Goal: Information Seeking & Learning: Learn about a topic

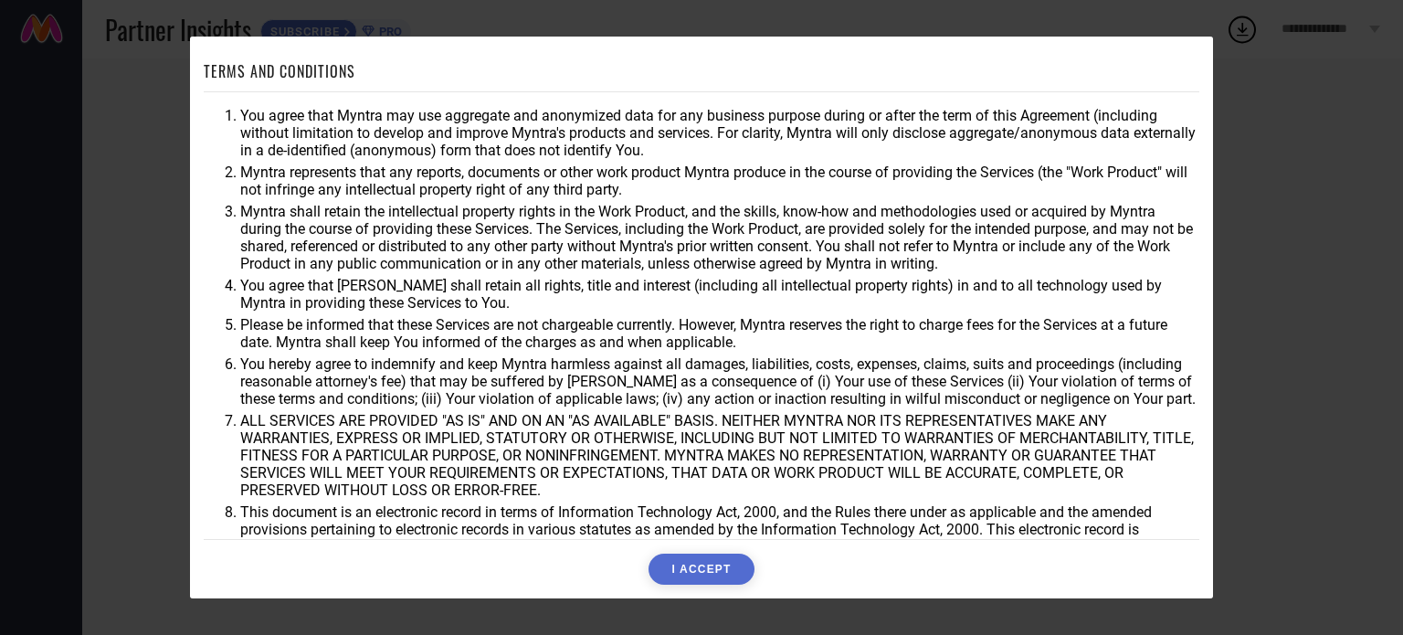
drag, startPoint x: 252, startPoint y: 171, endPoint x: 598, endPoint y: 279, distance: 362.7
click at [598, 279] on ol "You agree that Myntra may use aggregate and anonymized data for any business pu…" at bounding box center [702, 331] width 996 height 449
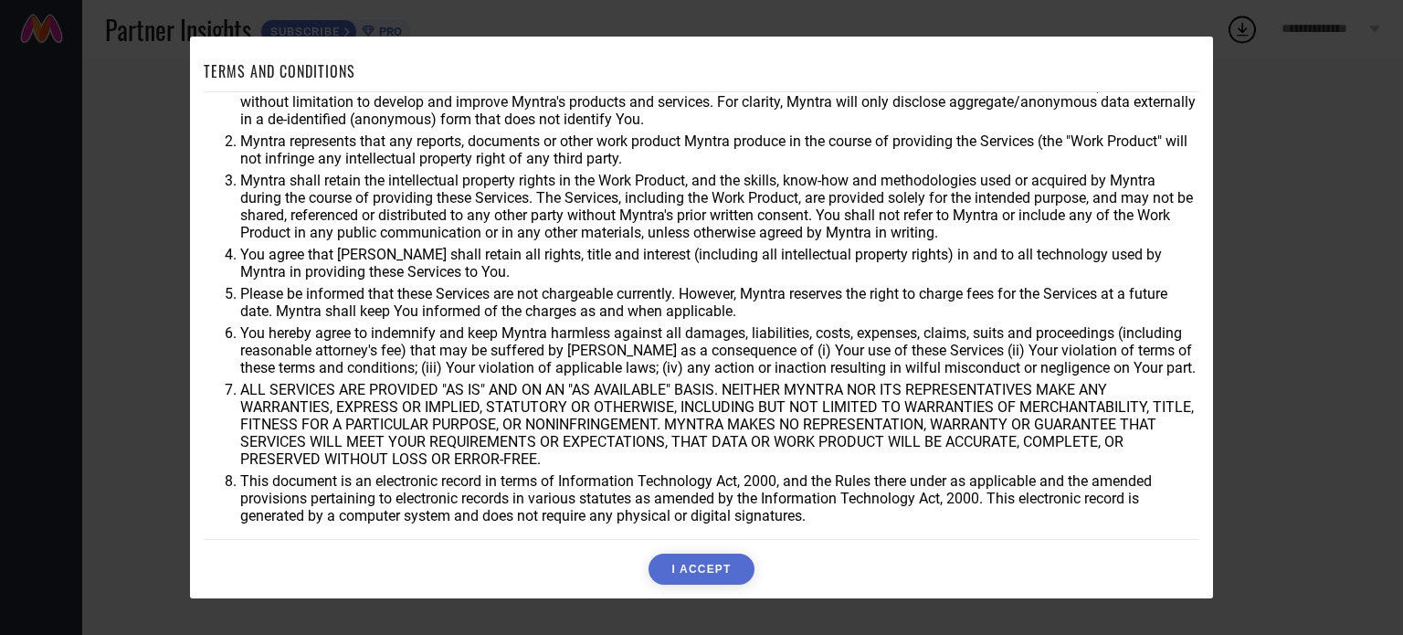
scroll to position [53, 0]
click at [709, 569] on button "I ACCEPT" at bounding box center [701, 569] width 105 height 31
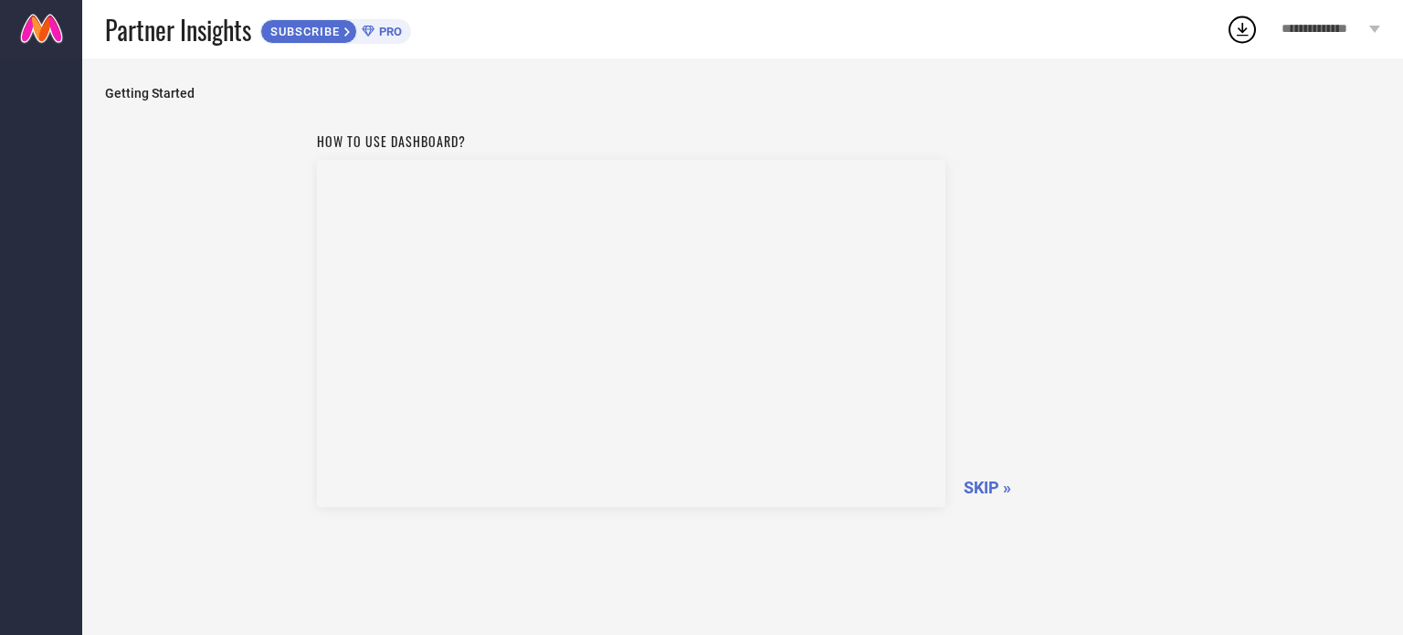
click at [1356, 36] on span "**********" at bounding box center [1323, 30] width 83 height 16
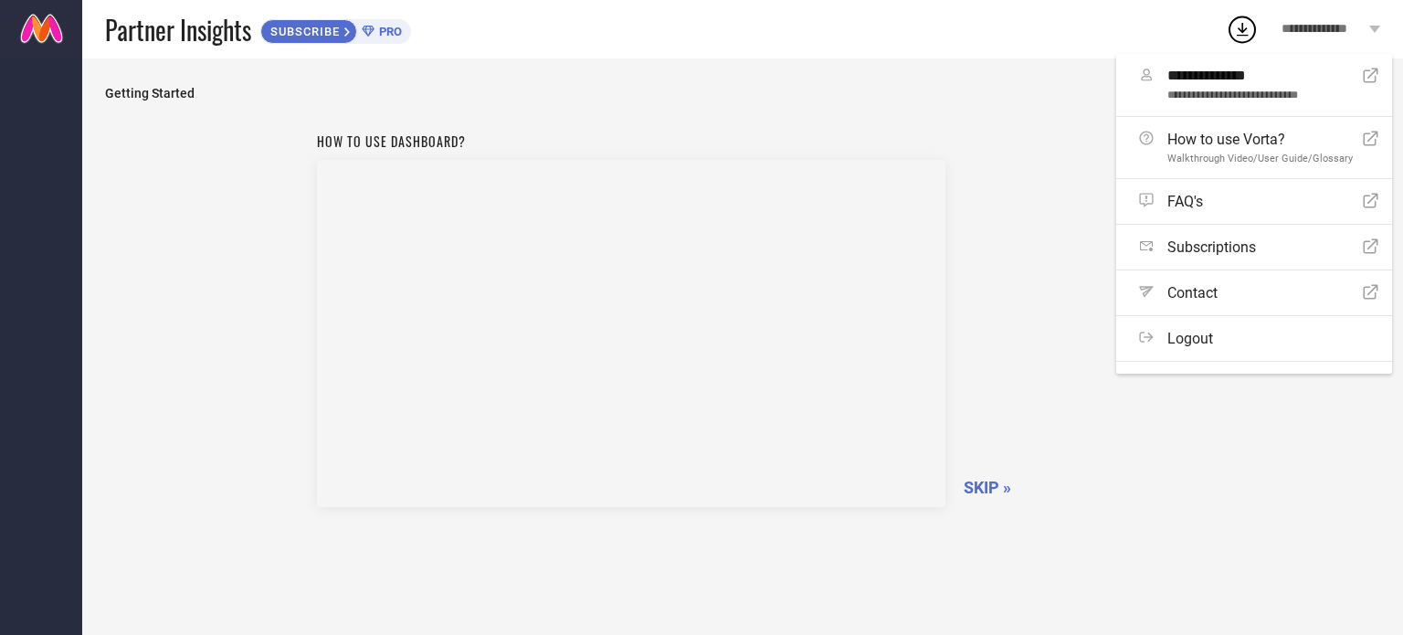
click at [1061, 25] on div "Partner Insights SUBSCRIBE PRO" at bounding box center [665, 29] width 1121 height 58
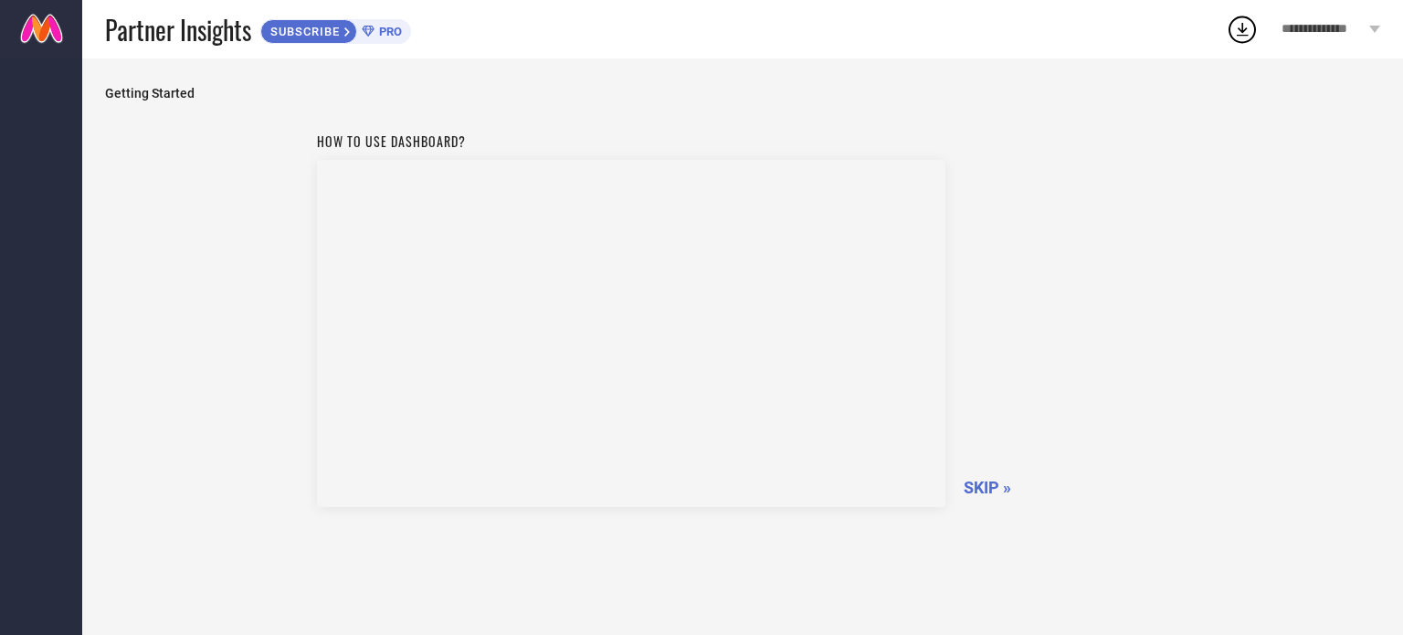
click at [989, 496] on span "SKIP »" at bounding box center [988, 487] width 48 height 19
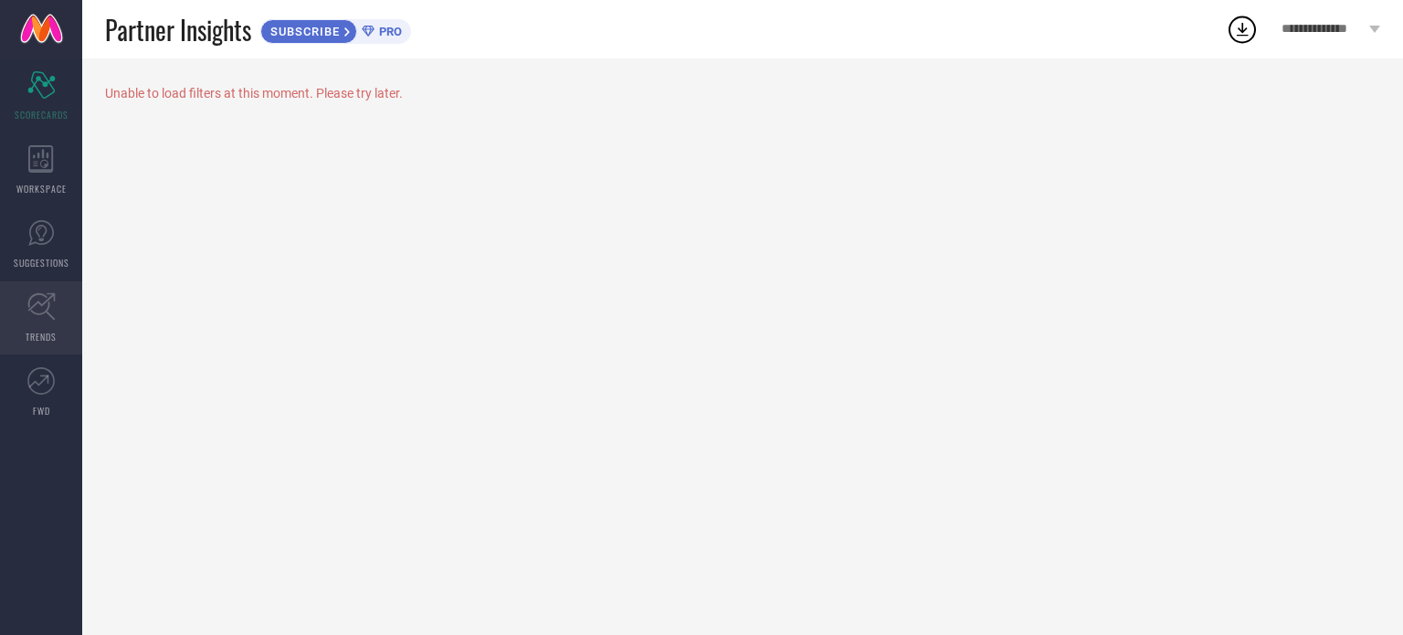
click at [48, 310] on icon at bounding box center [41, 306] width 28 height 28
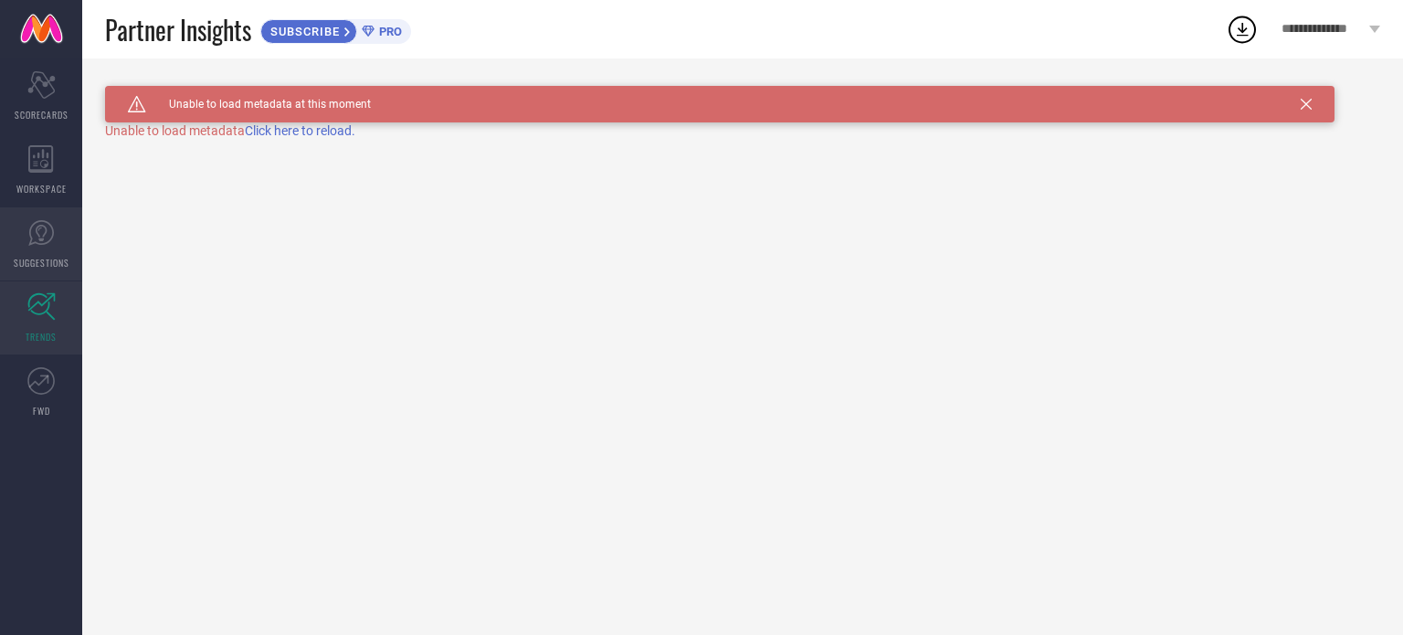
click at [44, 231] on icon at bounding box center [40, 232] width 27 height 27
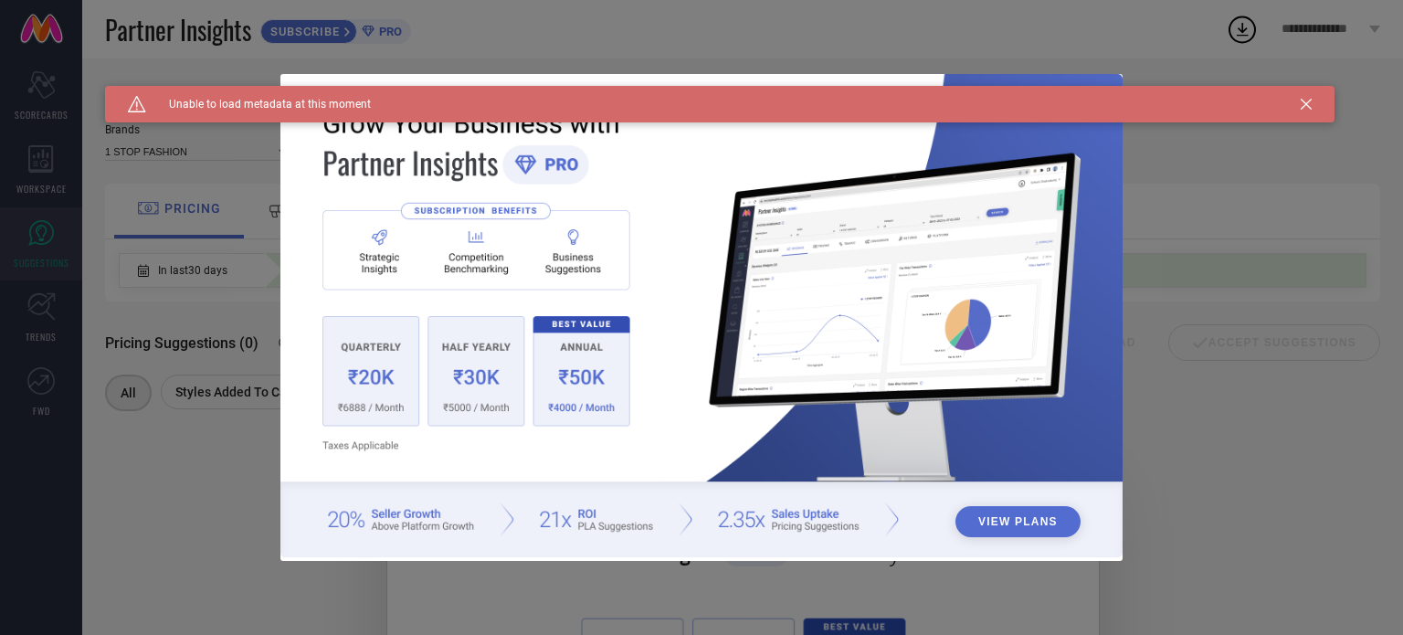
click at [1302, 104] on icon at bounding box center [1306, 104] width 11 height 11
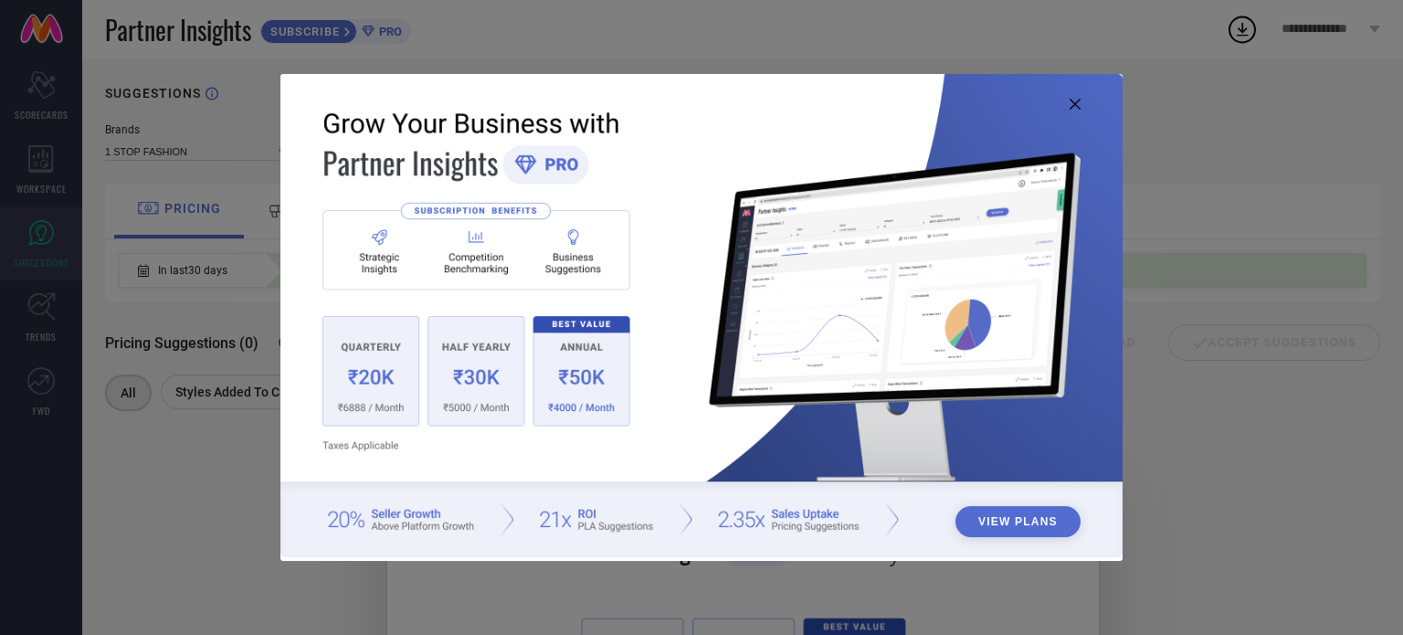
click at [1019, 524] on button "View Plans" at bounding box center [1018, 521] width 125 height 31
click at [1074, 107] on icon at bounding box center [1075, 104] width 11 height 11
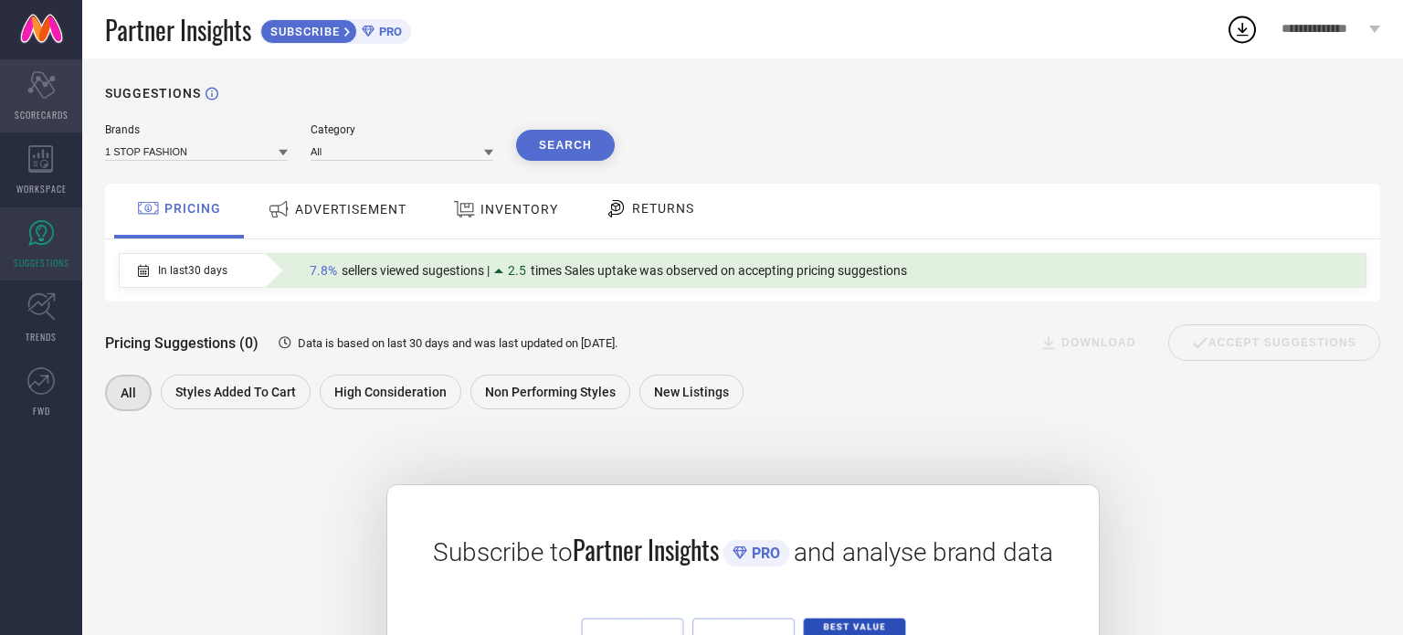
click at [49, 95] on icon "Scorecard" at bounding box center [41, 84] width 28 height 27
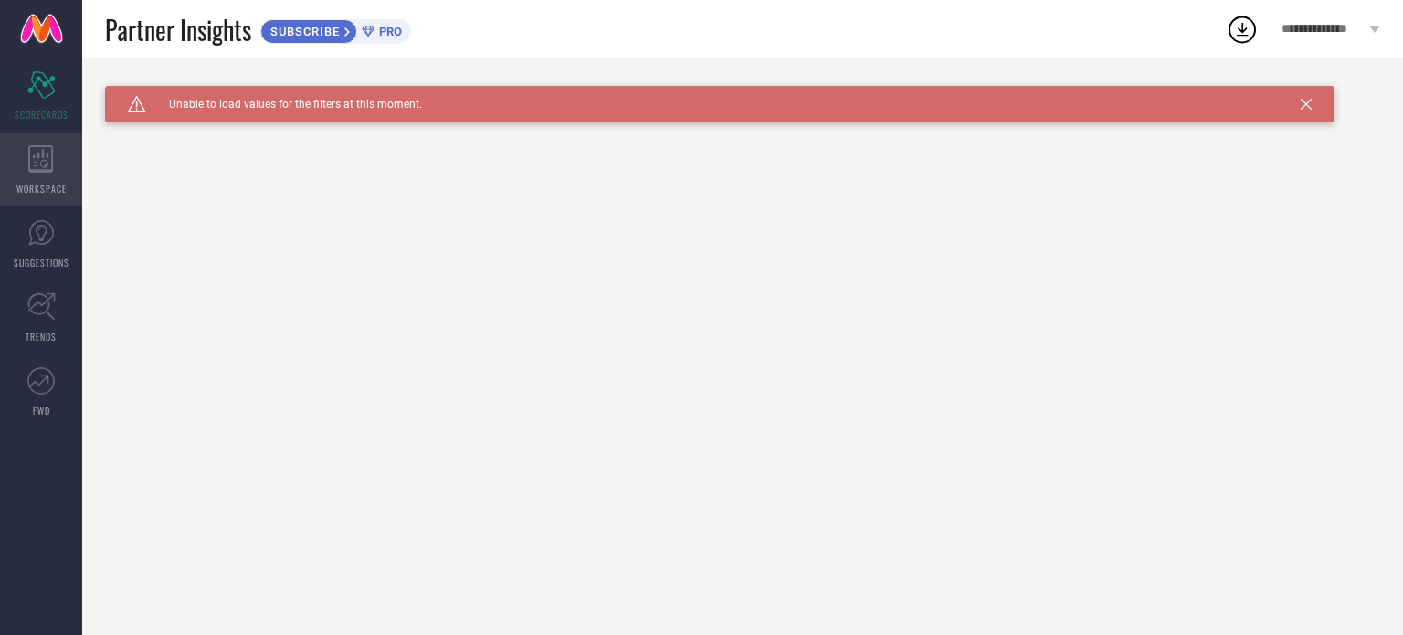
click at [47, 160] on icon at bounding box center [40, 158] width 25 height 27
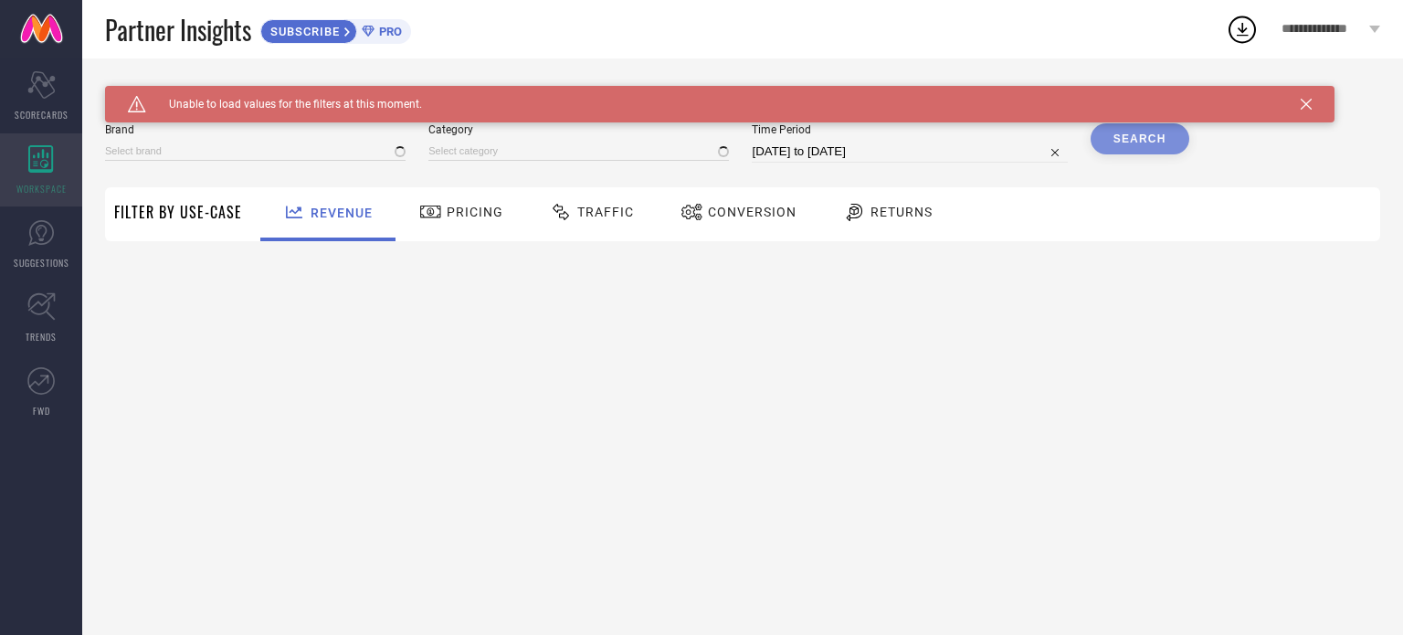
type input "1 STOP FASHION"
type input "All"
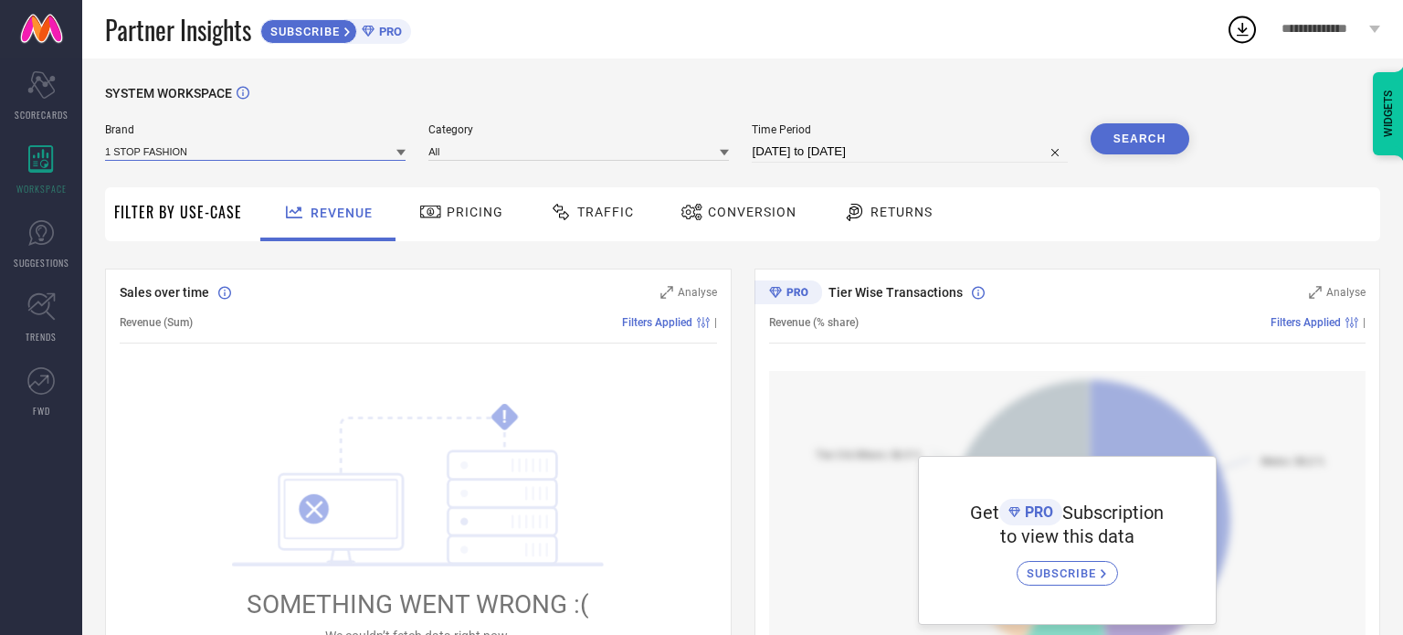
click at [255, 151] on input at bounding box center [255, 151] width 301 height 19
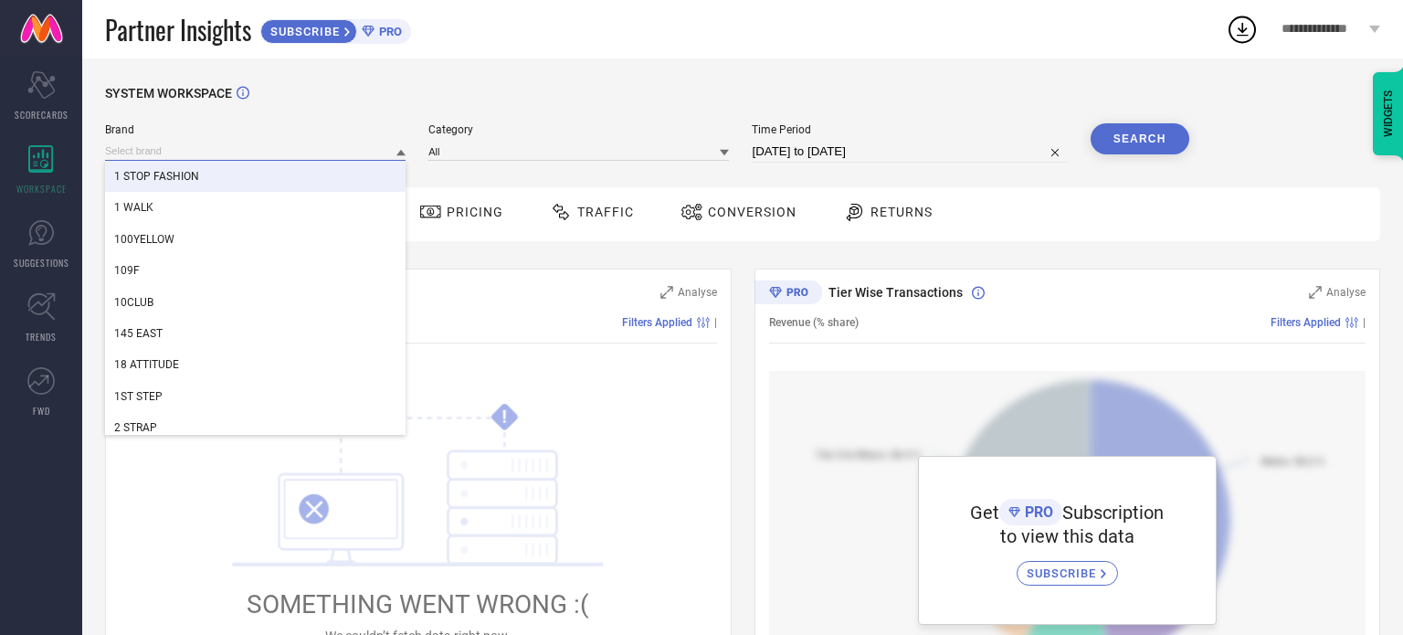
click at [183, 149] on input at bounding box center [255, 151] width 301 height 19
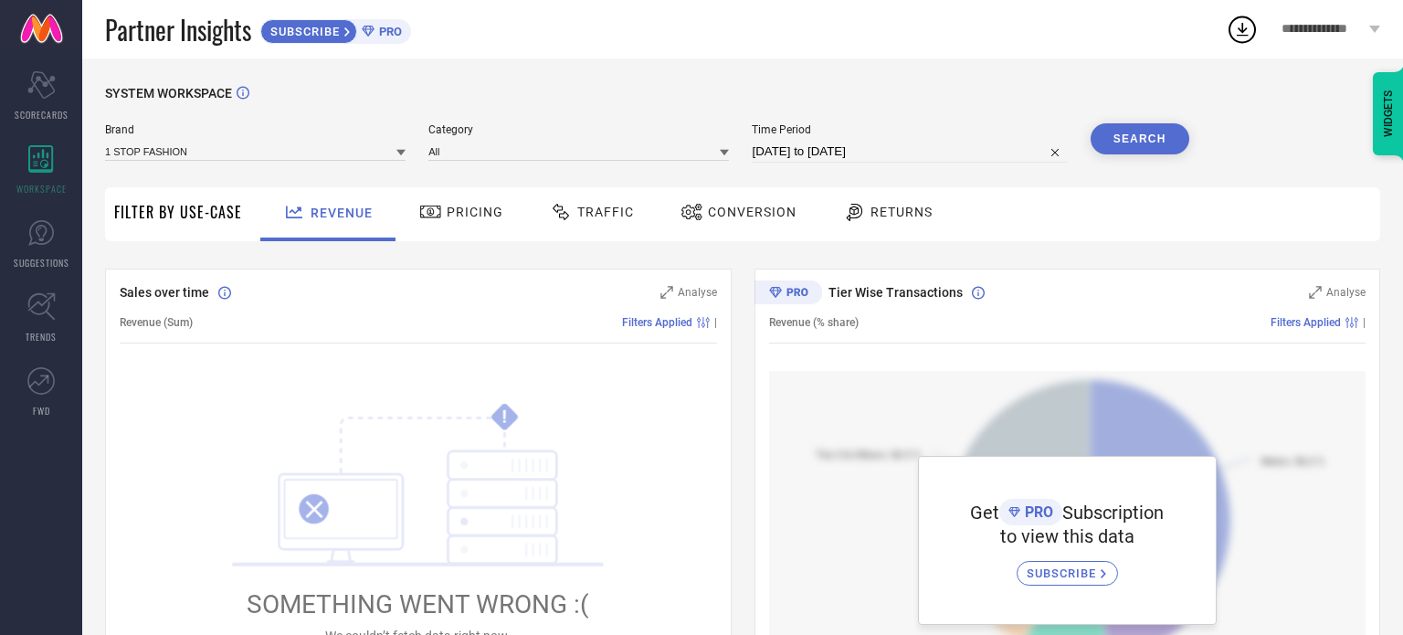
click at [259, 140] on div "Brand 1 STOP FASHION" at bounding box center [255, 142] width 301 height 39
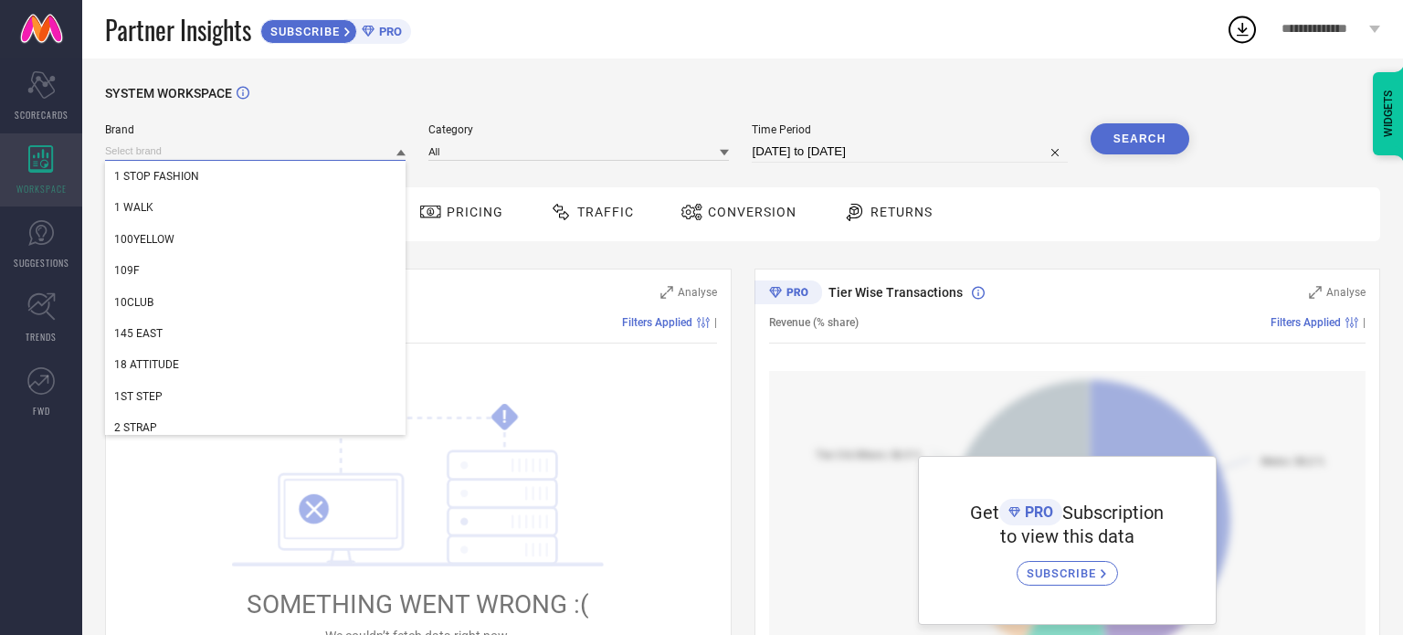
drag, startPoint x: 244, startPoint y: 145, endPoint x: 53, endPoint y: 144, distance: 190.9
click at [53, 144] on div "Scorecard SCORECARDS WORKSPACE SUGGESTIONS TRENDS FWD SYSTEM WORKSPACE Brand 1 …" at bounding box center [701, 645] width 1403 height 1174
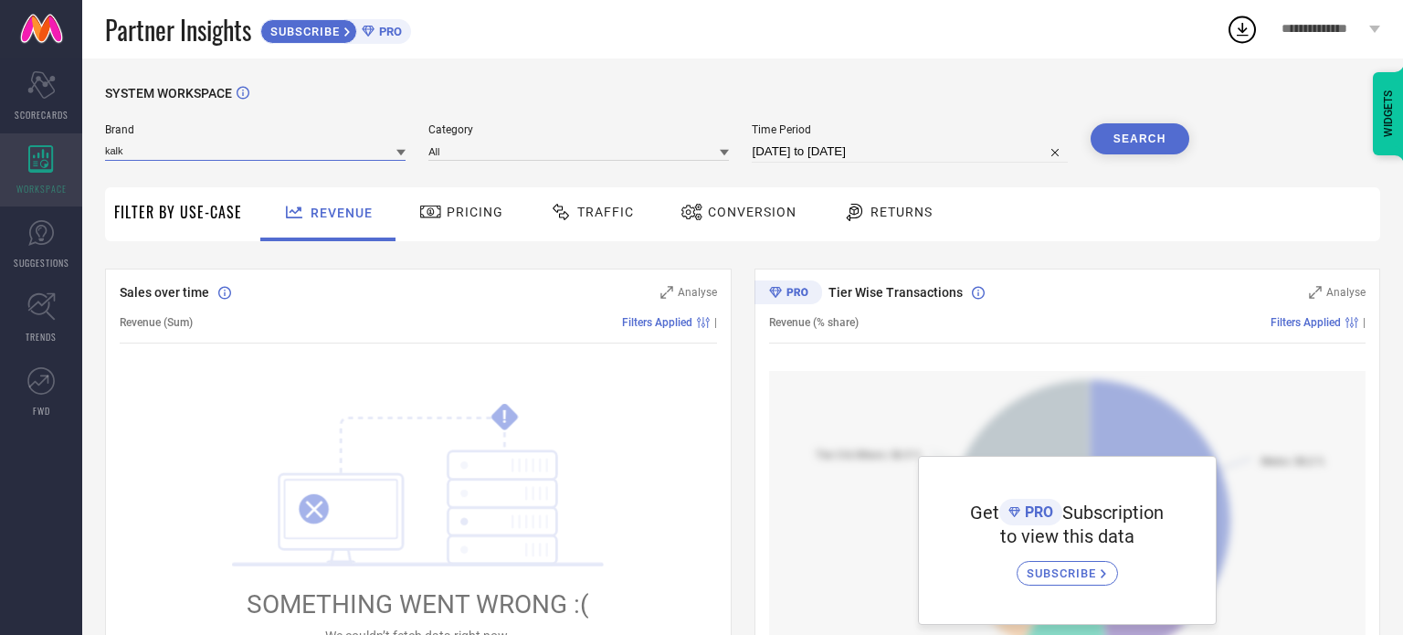
type input "kalki"
drag, startPoint x: 215, startPoint y: 158, endPoint x: 0, endPoint y: 149, distance: 214.9
click at [0, 149] on div "Scorecard SCORECARDS WORKSPACE SUGGESTIONS TRENDS FWD SYSTEM WORKSPACE Brand ka…" at bounding box center [701, 645] width 1403 height 1174
click at [236, 163] on div "Brand 1 STOP FASHION" at bounding box center [255, 142] width 301 height 39
click at [243, 160] on input at bounding box center [255, 151] width 301 height 19
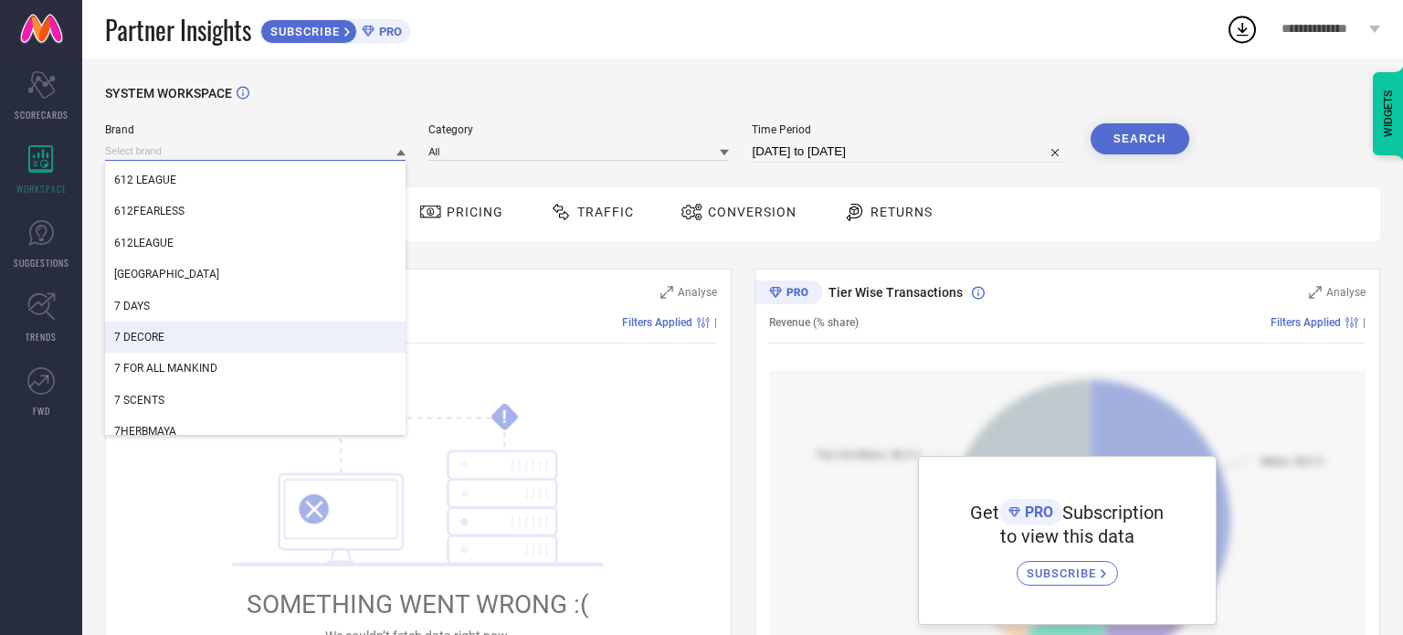
scroll to position [640, 0]
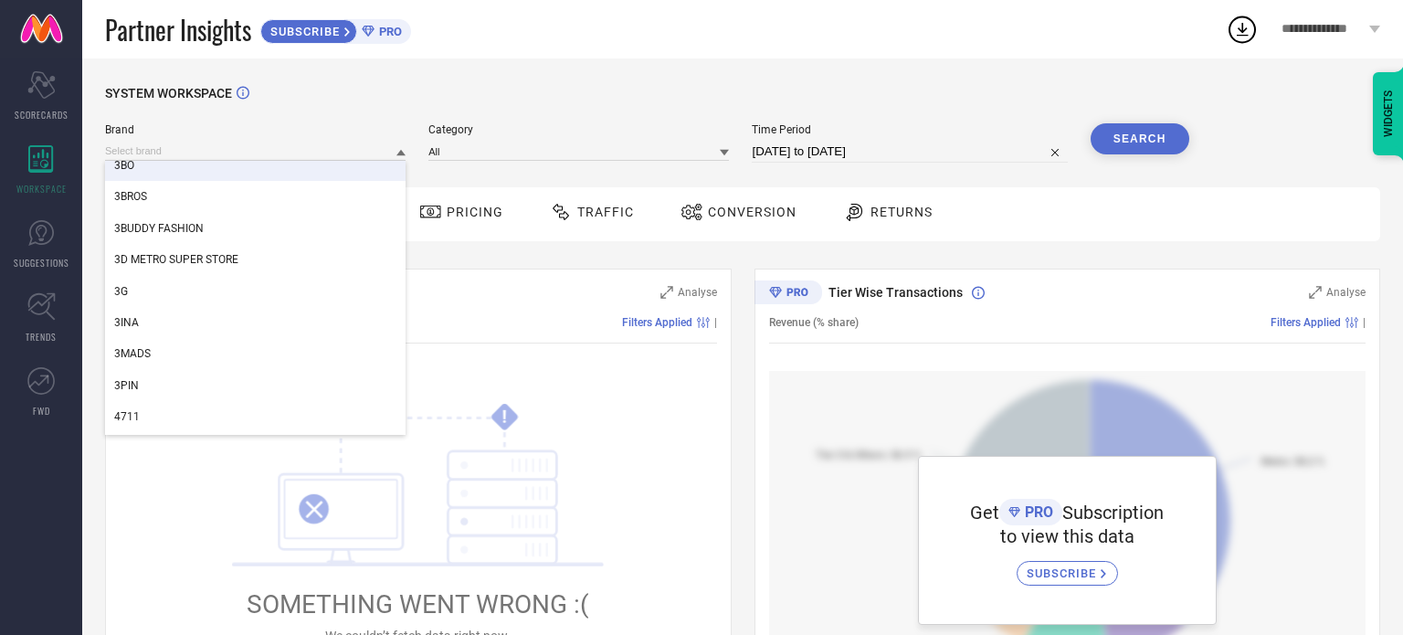
click at [638, 53] on div "Partner Insights SUBSCRIBE PRO" at bounding box center [665, 29] width 1121 height 58
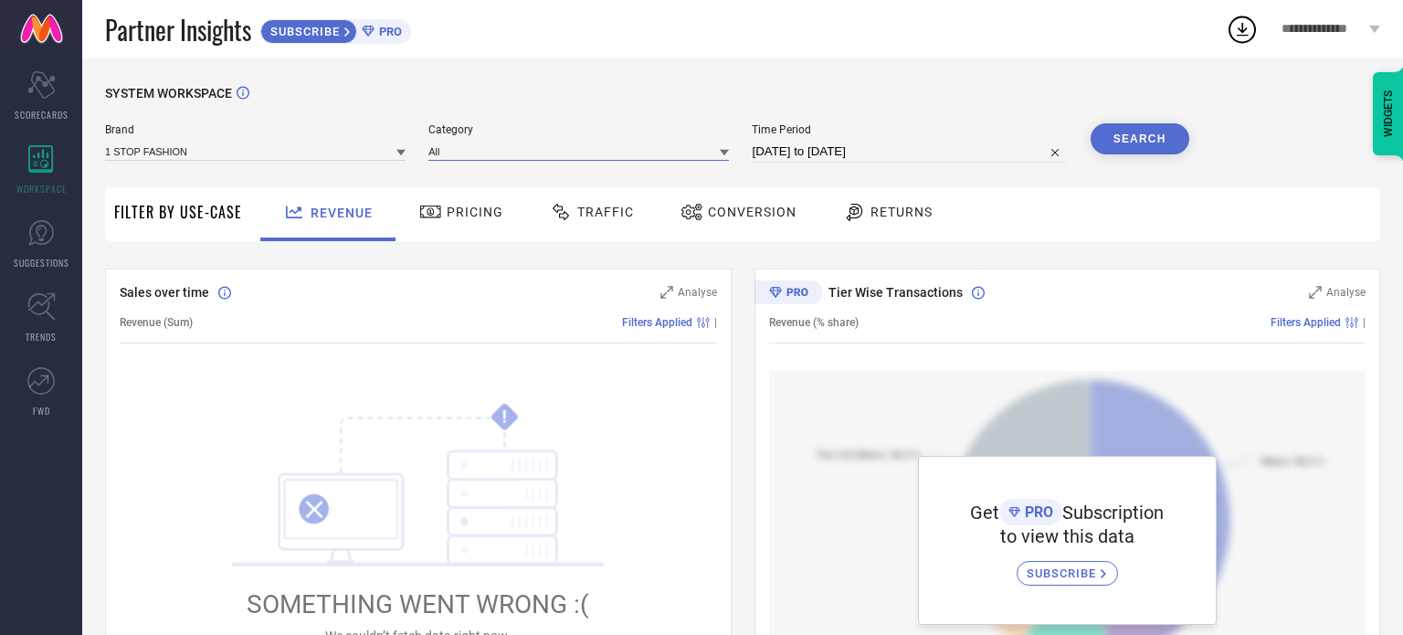
click at [545, 147] on input at bounding box center [578, 151] width 301 height 19
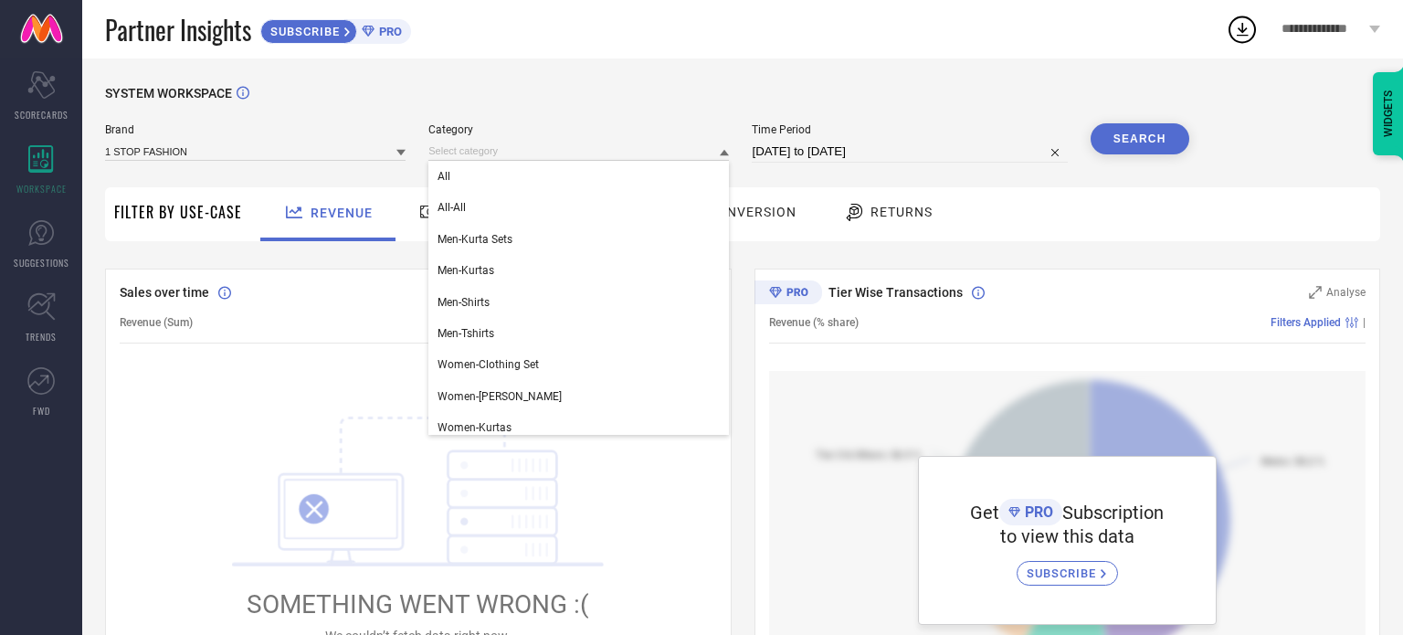
click at [620, 100] on div "SYSTEM WORKSPACE" at bounding box center [742, 104] width 1275 height 37
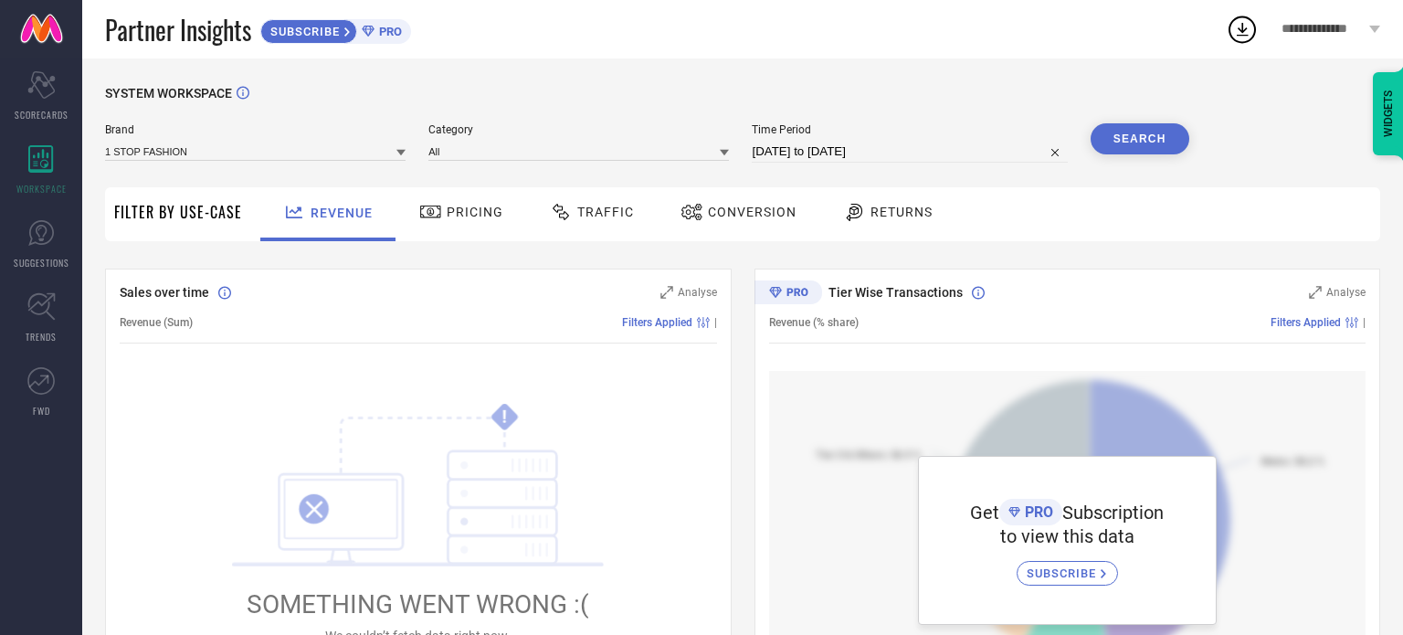
click at [447, 207] on span "Pricing" at bounding box center [475, 212] width 57 height 15
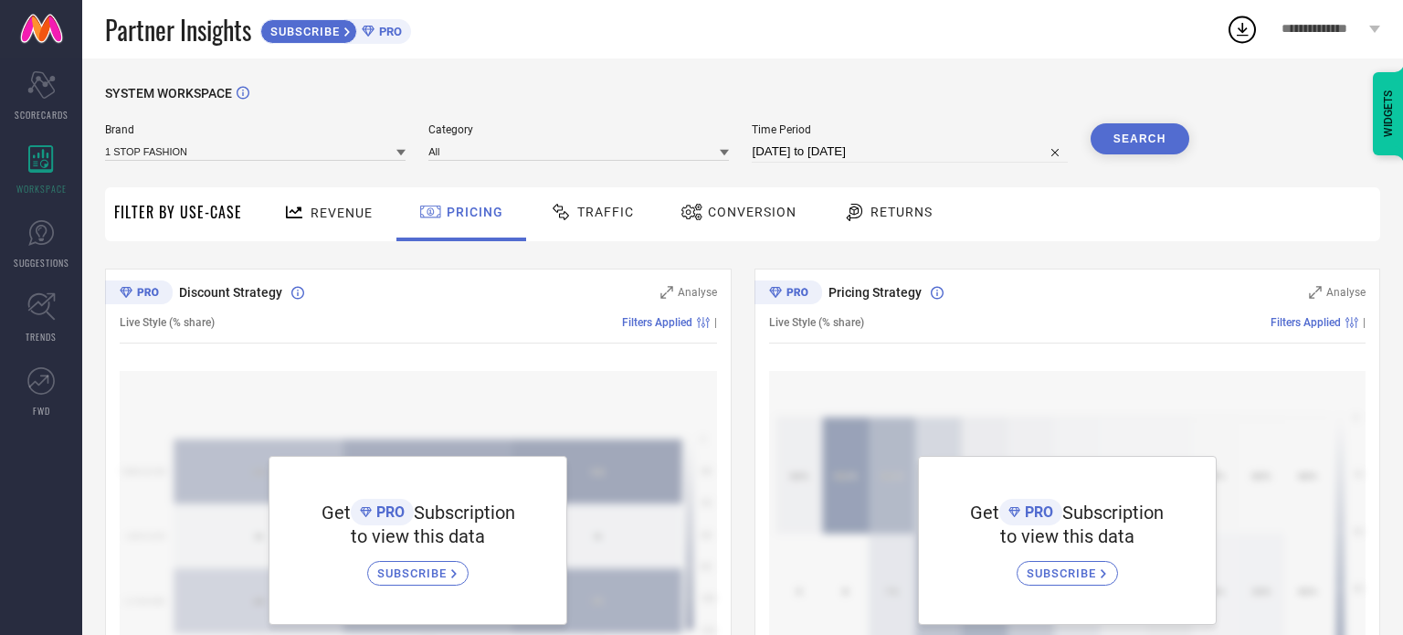
click at [749, 211] on span "Conversion" at bounding box center [752, 212] width 89 height 15
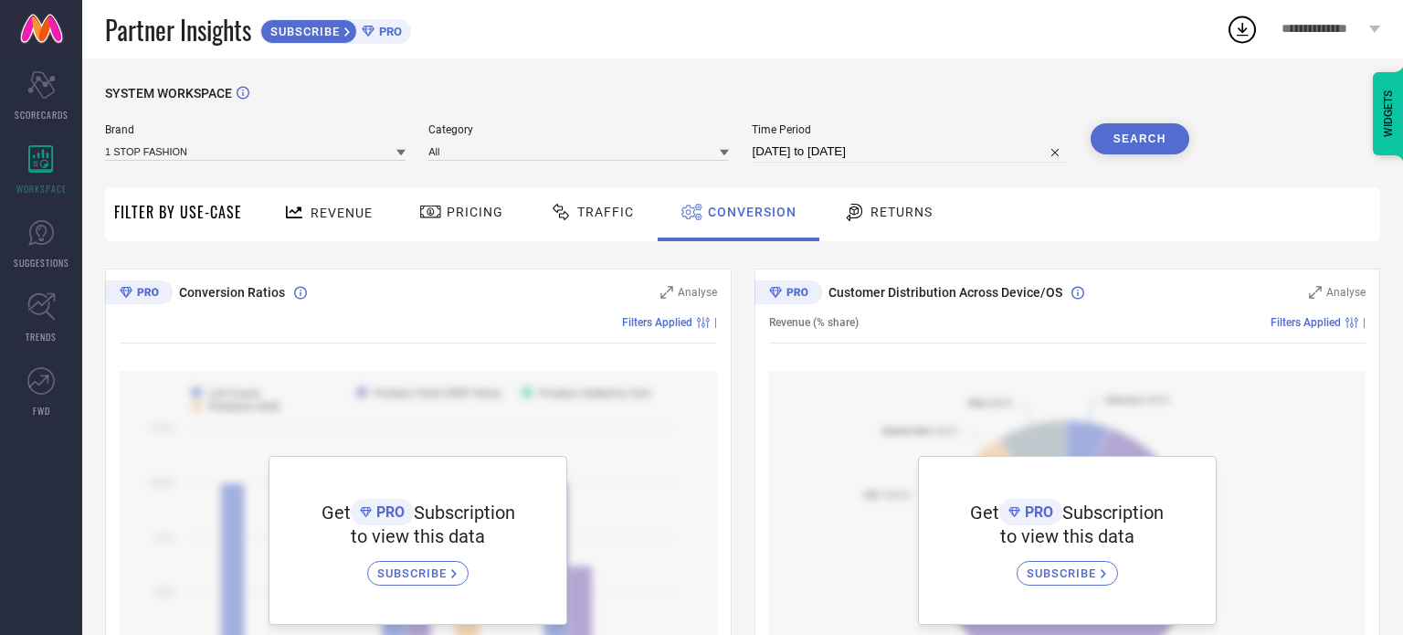
click at [884, 214] on span "Returns" at bounding box center [902, 212] width 62 height 15
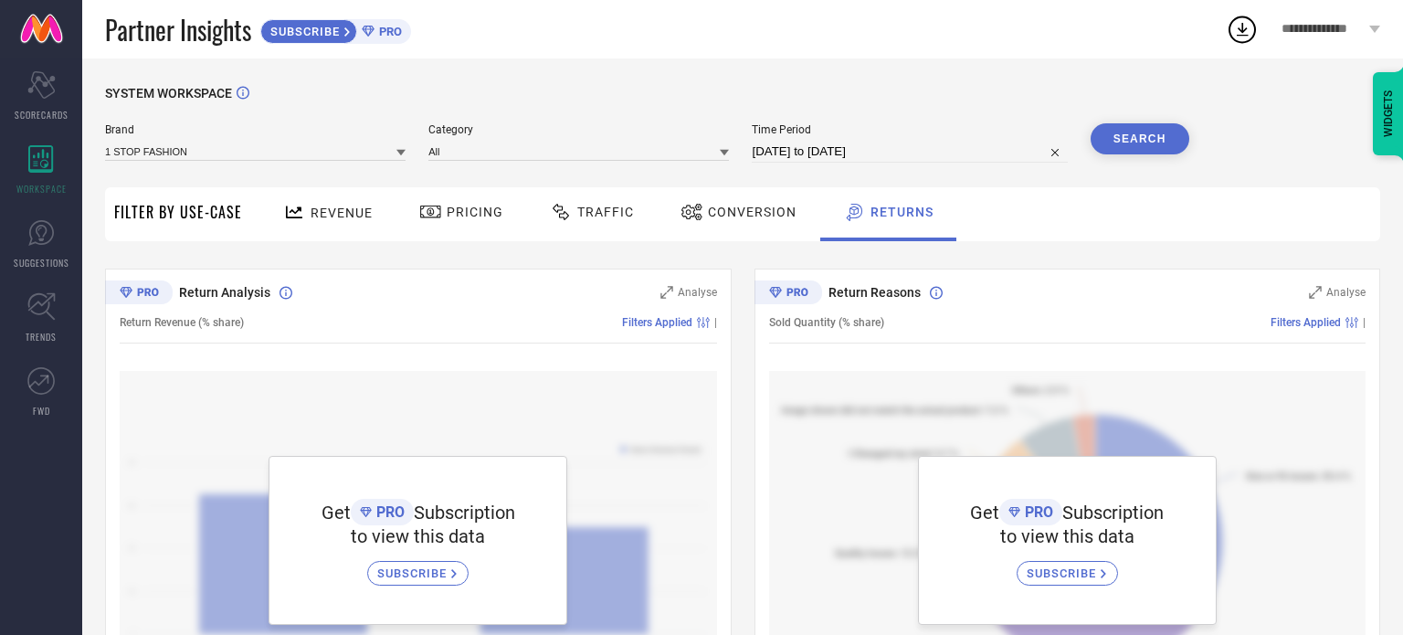
click at [1370, 27] on icon at bounding box center [1375, 29] width 11 height 7
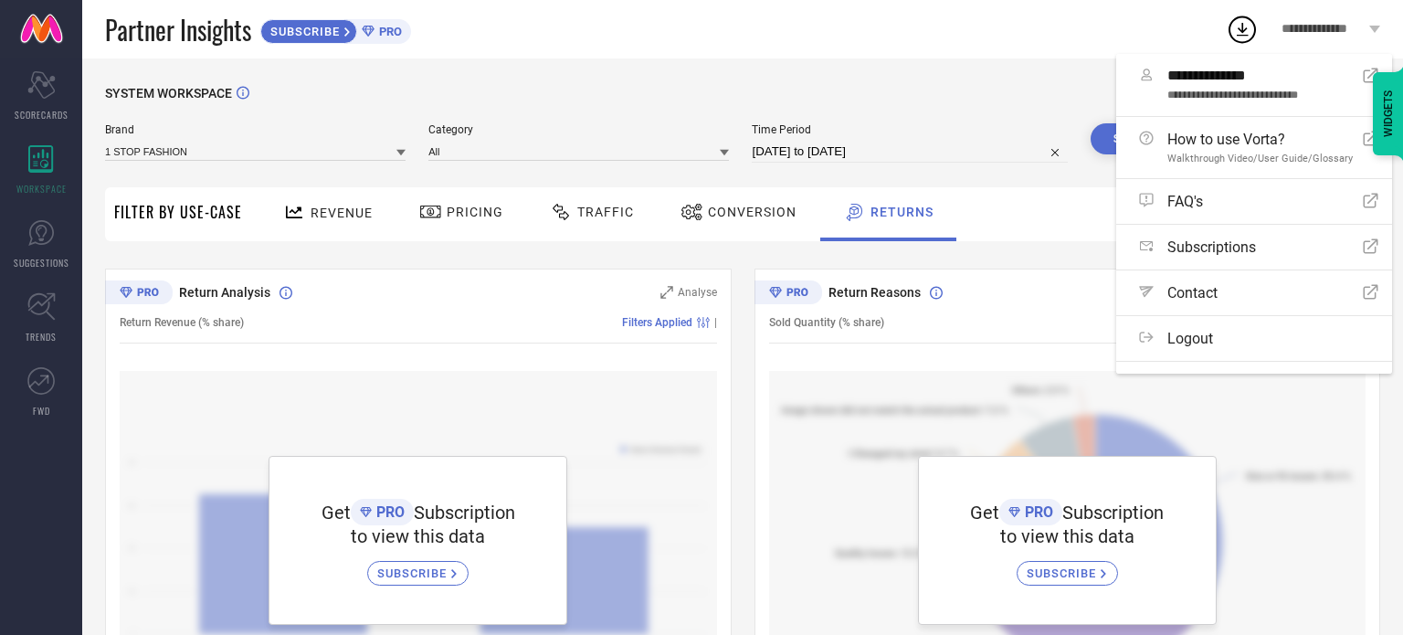
click at [182, 35] on span "Partner Insights" at bounding box center [178, 29] width 146 height 37
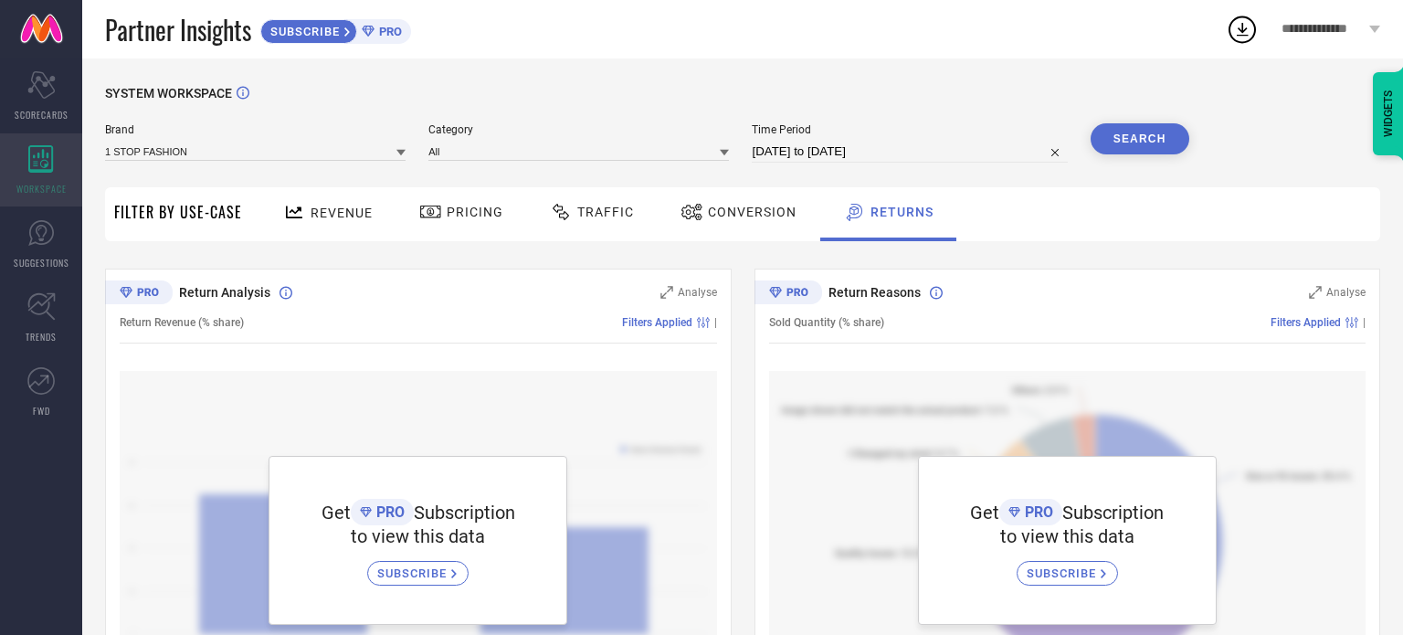
click at [41, 154] on icon at bounding box center [41, 158] width 26 height 27
click at [41, 237] on icon at bounding box center [40, 232] width 27 height 27
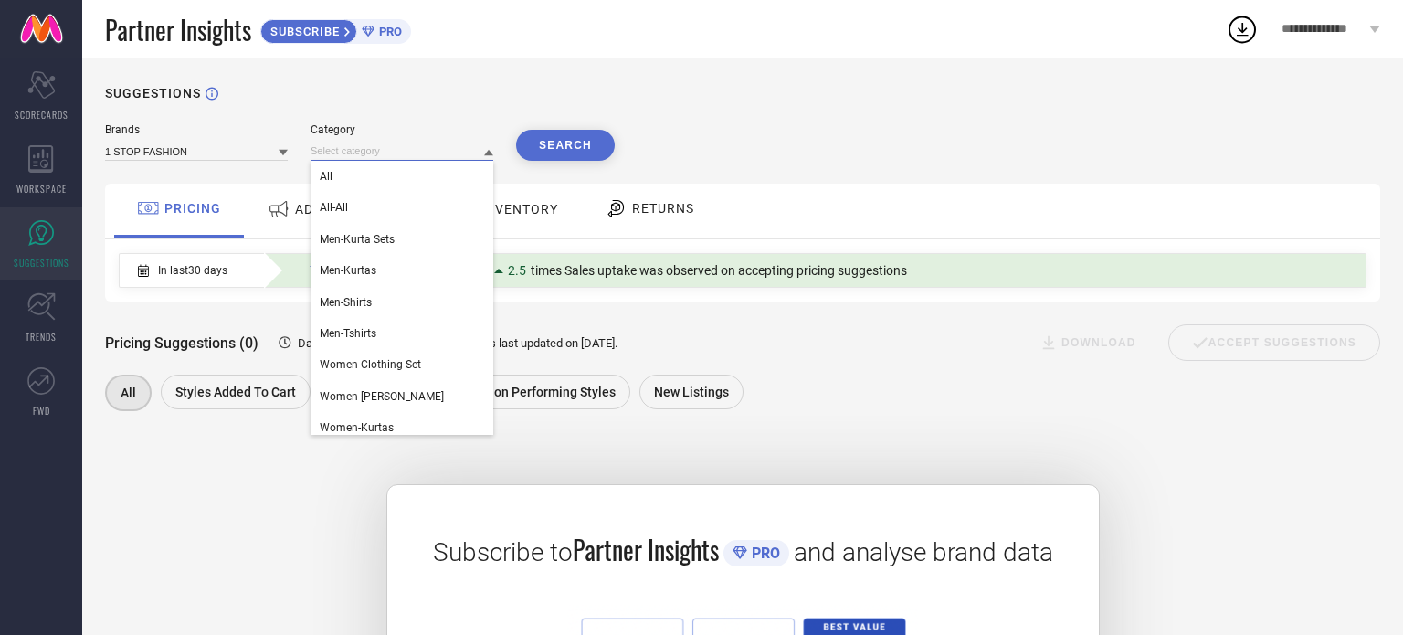
click at [333, 153] on input at bounding box center [402, 151] width 183 height 19
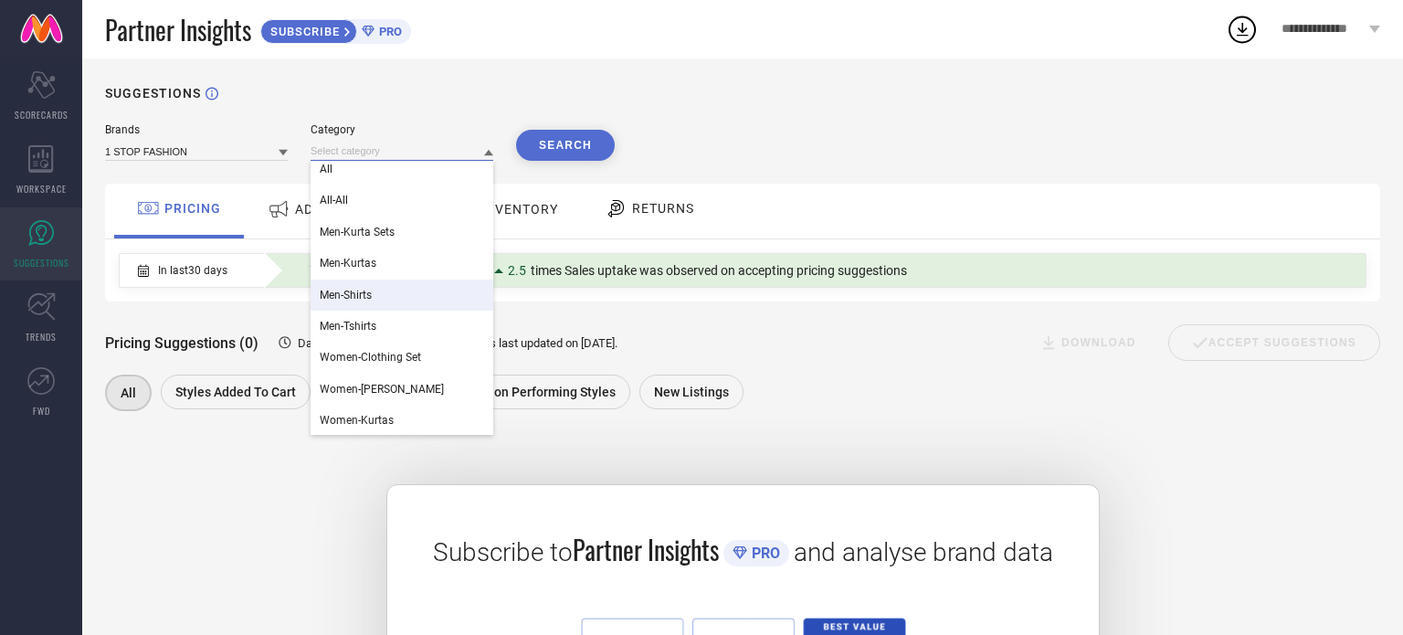
scroll to position [8, 0]
click at [970, 101] on div "SUGGESTIONS Brands 1 STOP FASHION Category All All-All Men-Kurta Sets Men-Kurta…" at bounding box center [742, 478] width 1321 height 841
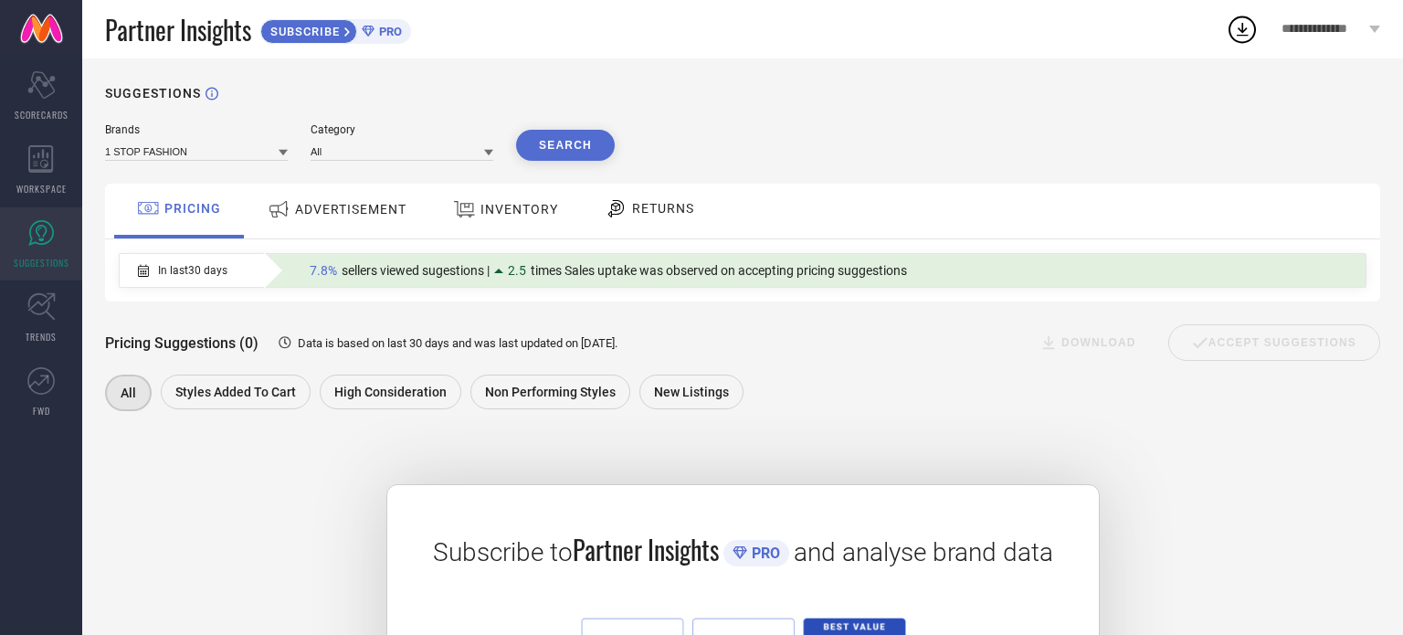
click at [963, 109] on div "SUGGESTIONS Brands 1 STOP FASHION Category All Search PRICING ADVERTISEMENT INV…" at bounding box center [742, 478] width 1321 height 841
click at [42, 302] on icon at bounding box center [41, 306] width 28 height 28
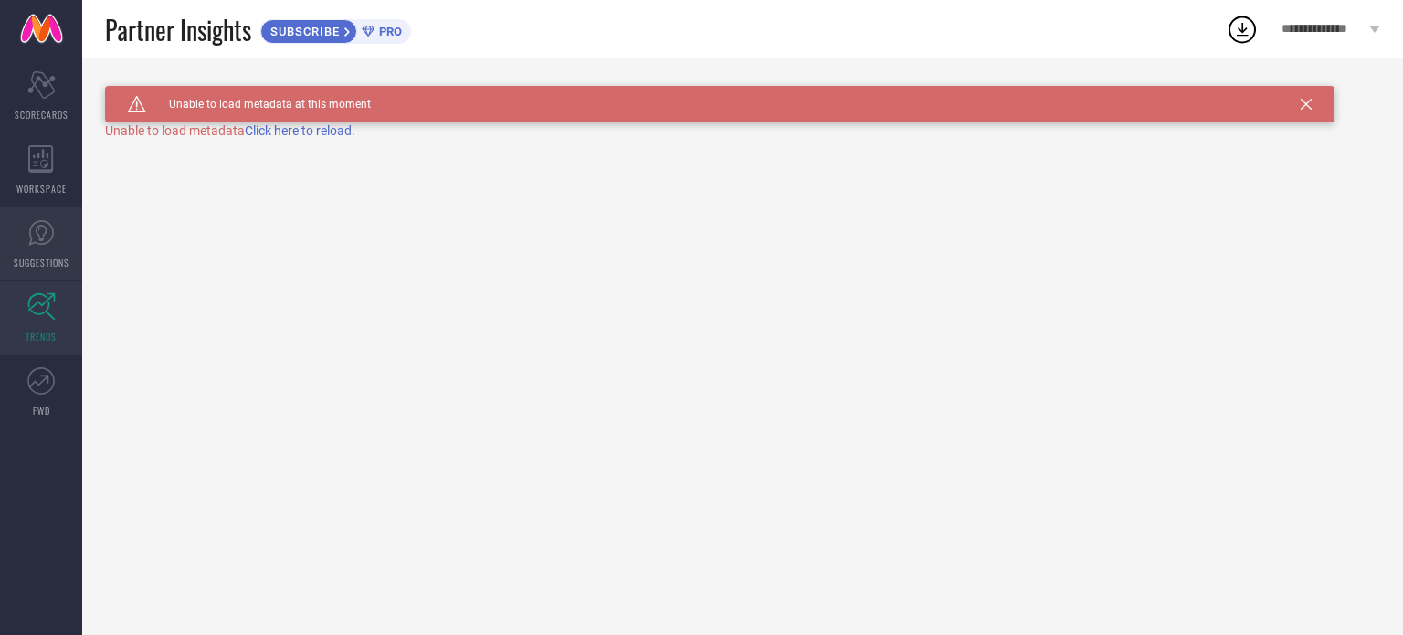
click at [45, 228] on icon at bounding box center [41, 233] width 11 height 16
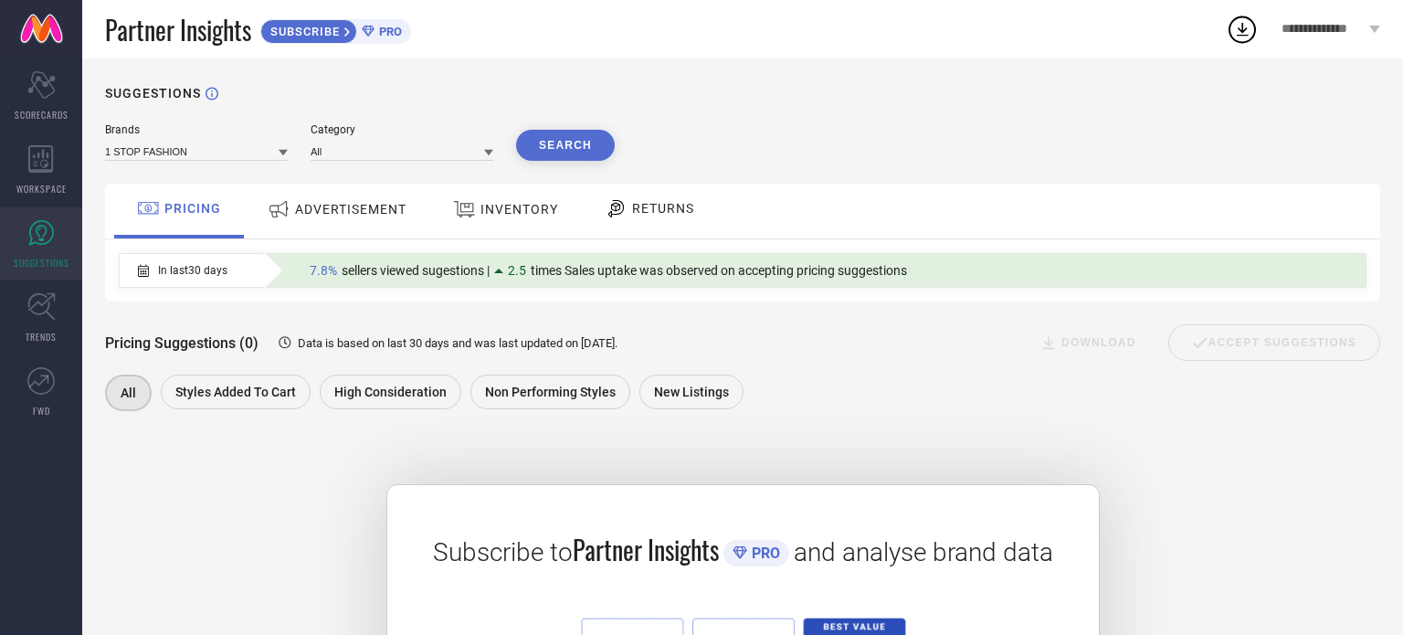
click at [389, 32] on span "PRO" at bounding box center [388, 32] width 27 height 14
click at [127, 397] on span "All" at bounding box center [129, 393] width 16 height 15
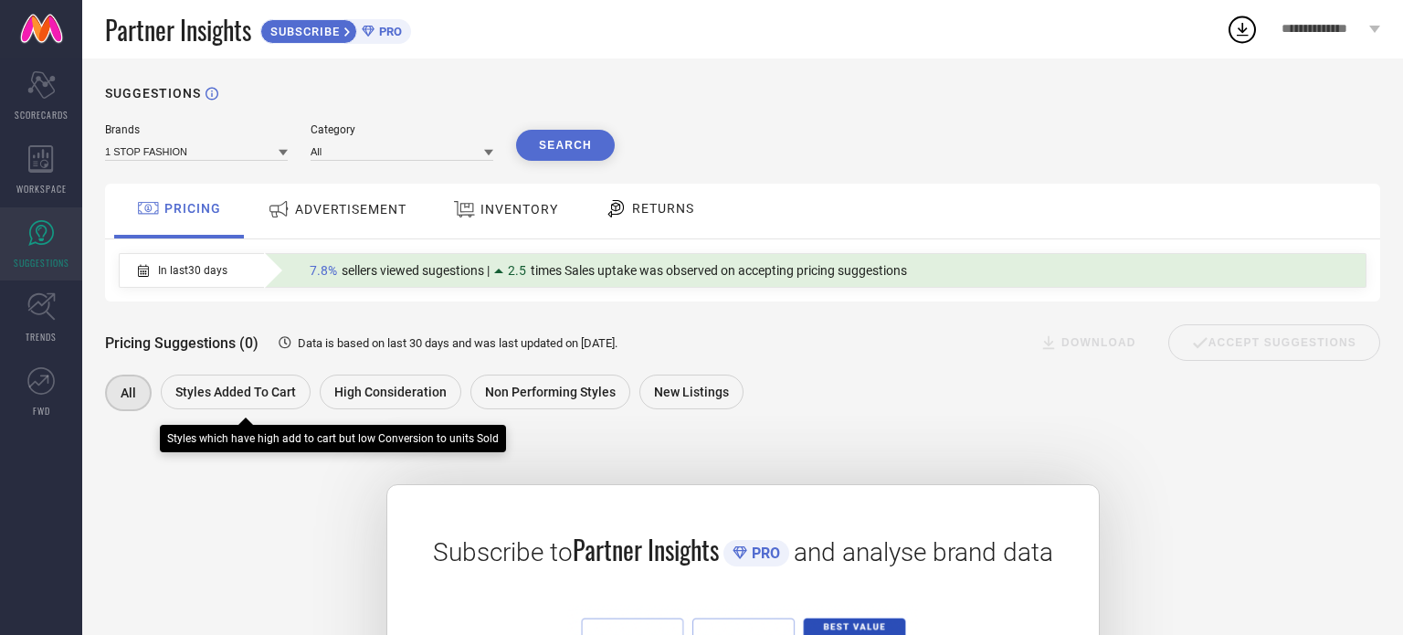
click at [212, 390] on span "Styles Added To Cart" at bounding box center [235, 392] width 121 height 15
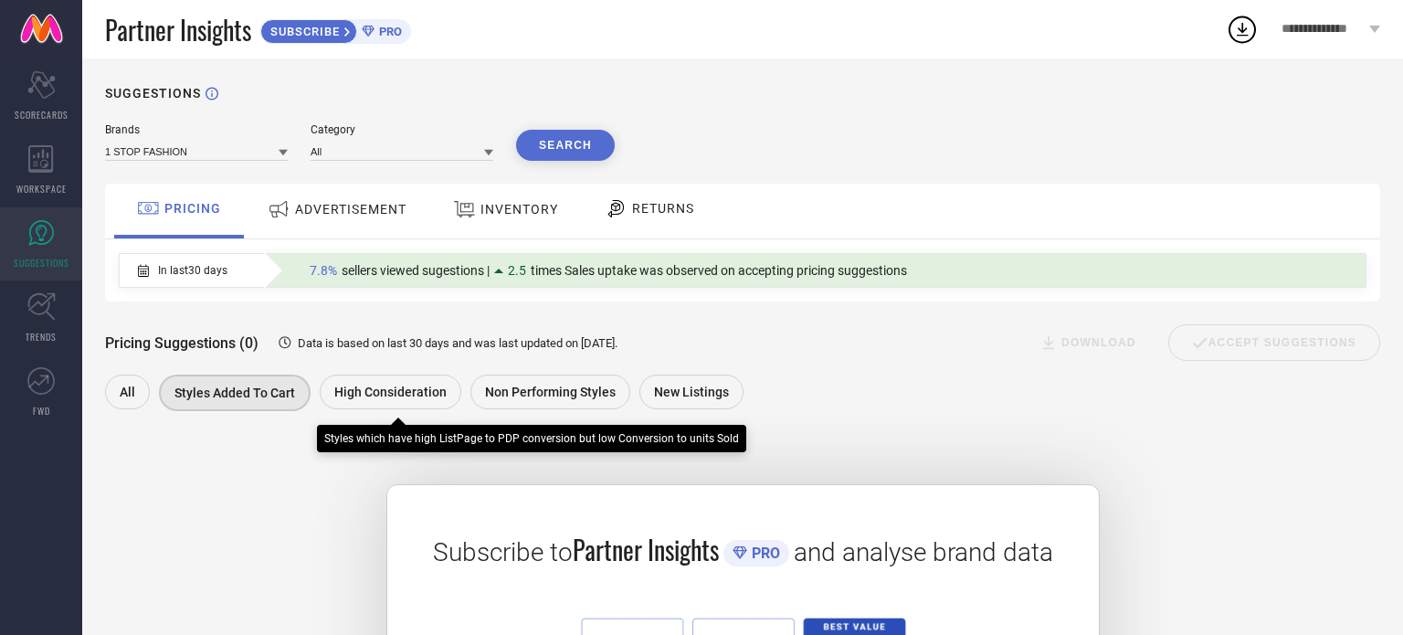
click at [365, 395] on span "High Consideration" at bounding box center [390, 392] width 112 height 15
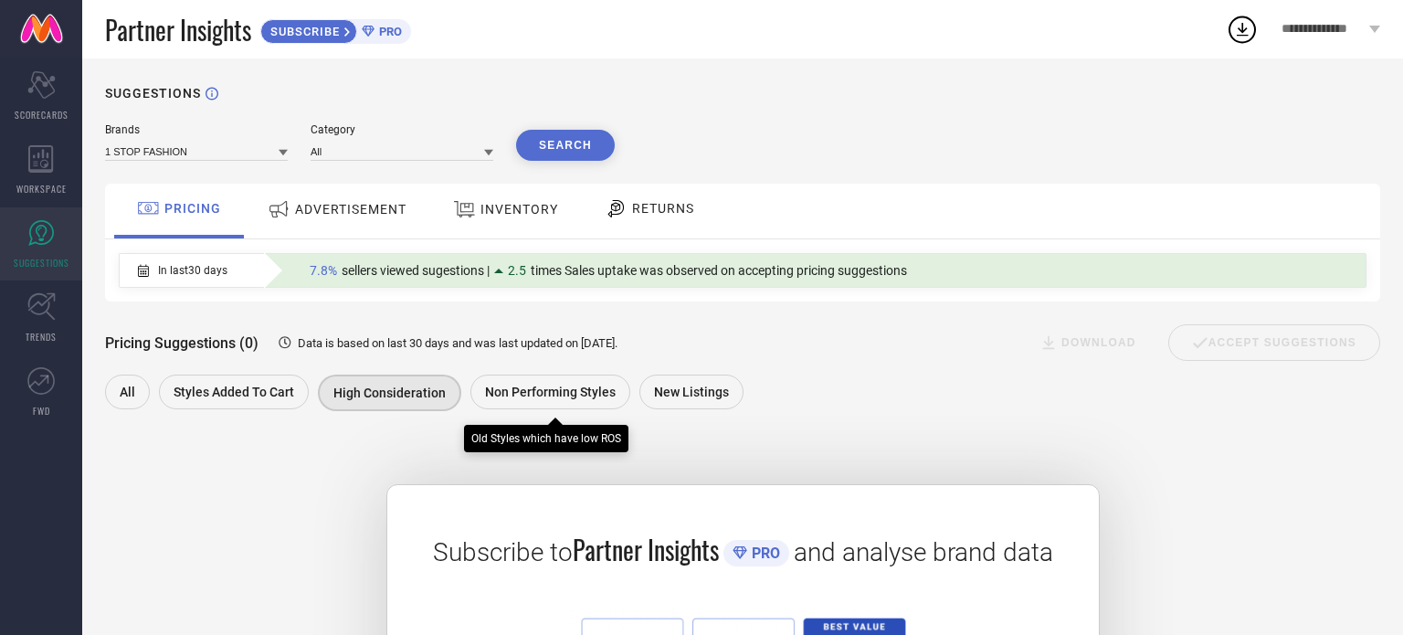
click at [552, 398] on span "Non Performing Styles" at bounding box center [550, 392] width 131 height 15
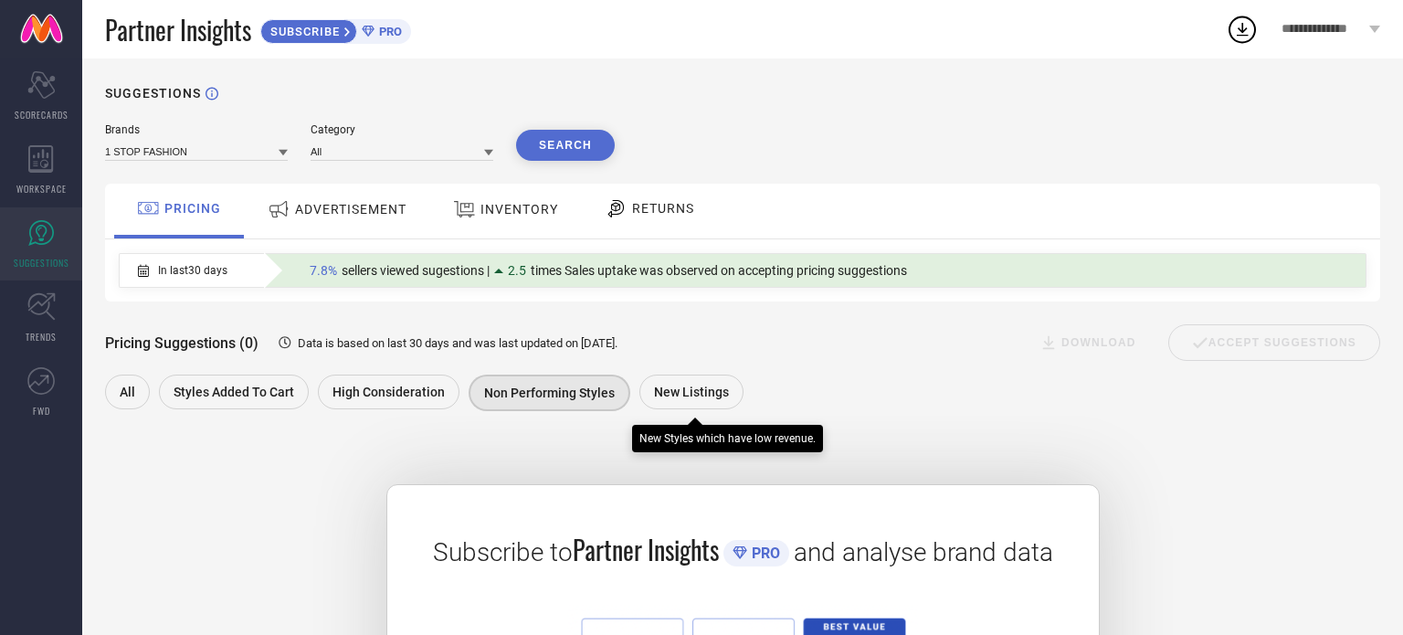
click at [678, 395] on span "New Listings" at bounding box center [691, 392] width 75 height 15
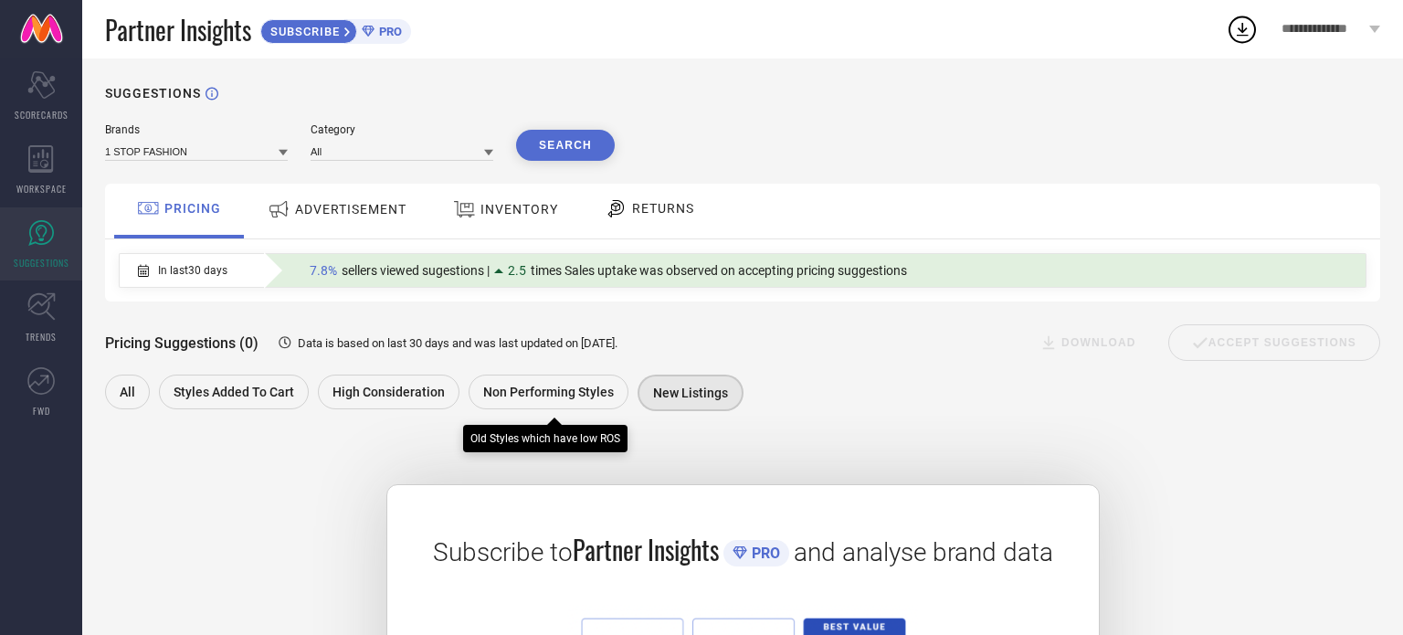
click at [570, 395] on span "Non Performing Styles" at bounding box center [548, 392] width 131 height 15
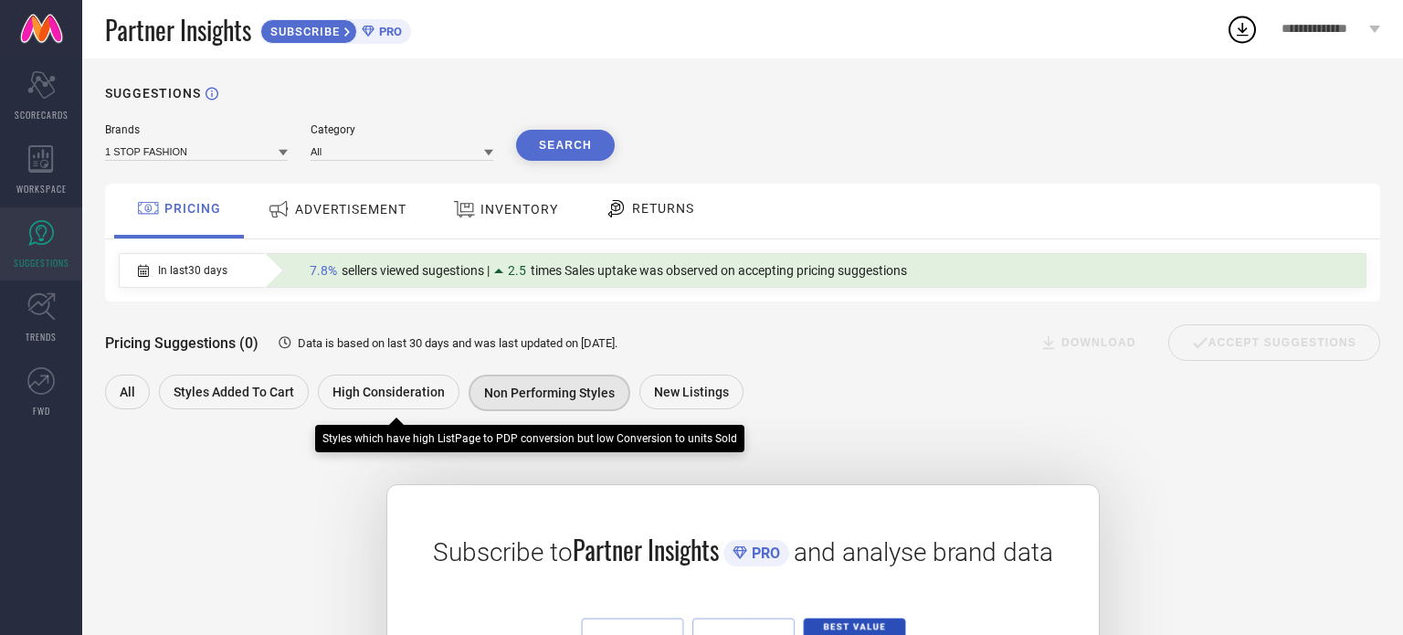
click at [402, 405] on div "High Consideration" at bounding box center [389, 392] width 142 height 35
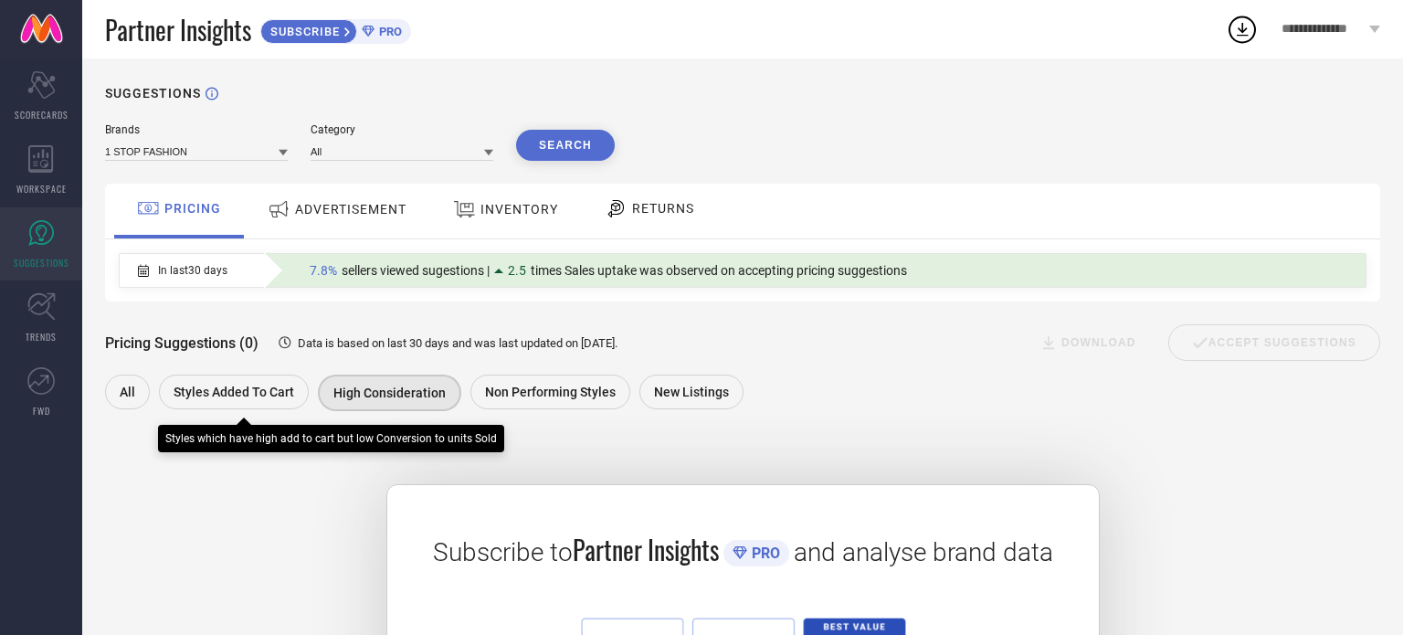
click at [251, 397] on span "Styles Added To Cart" at bounding box center [234, 392] width 121 height 15
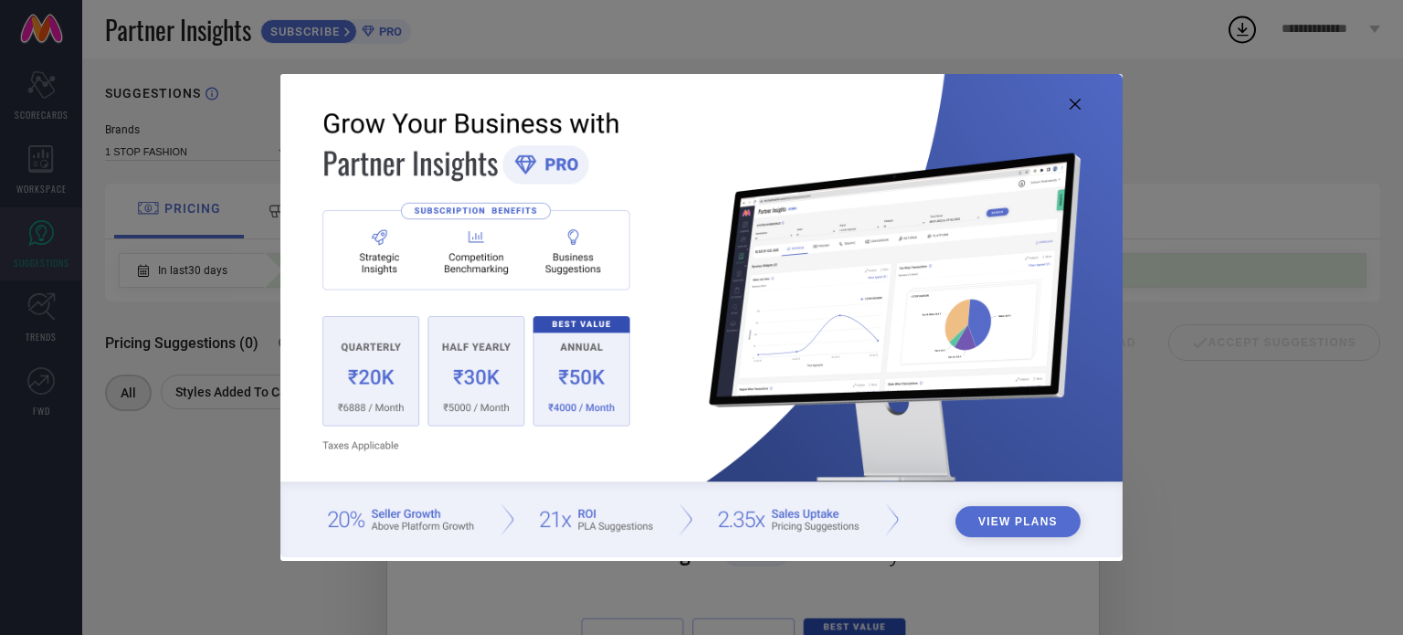
click at [1070, 107] on icon at bounding box center [1075, 104] width 11 height 11
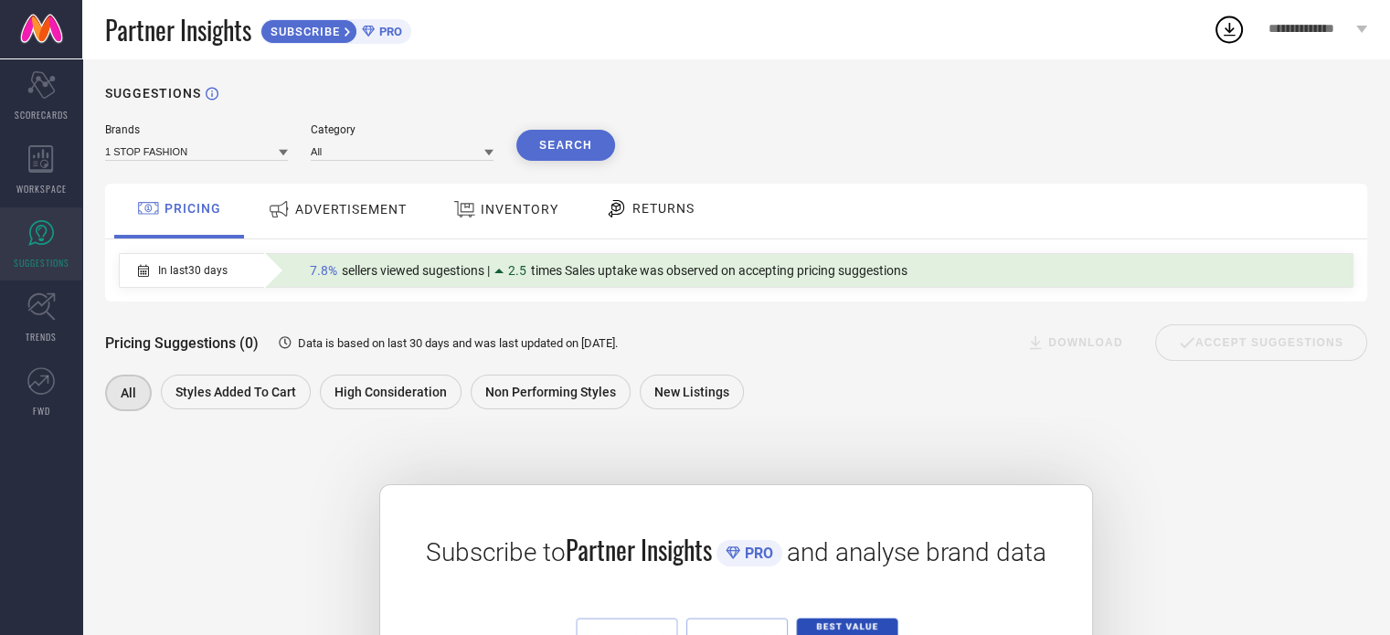
click at [503, 274] on div "2.5" at bounding box center [512, 270] width 37 height 15
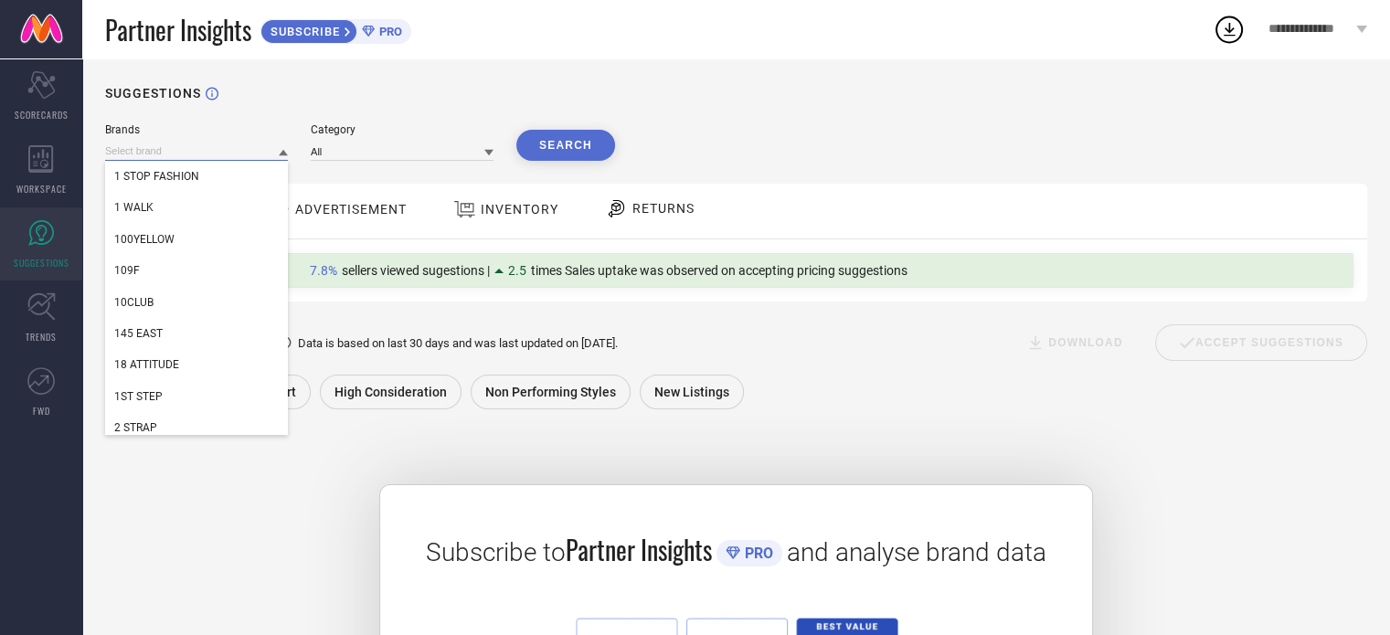
click at [185, 153] on input at bounding box center [196, 151] width 183 height 19
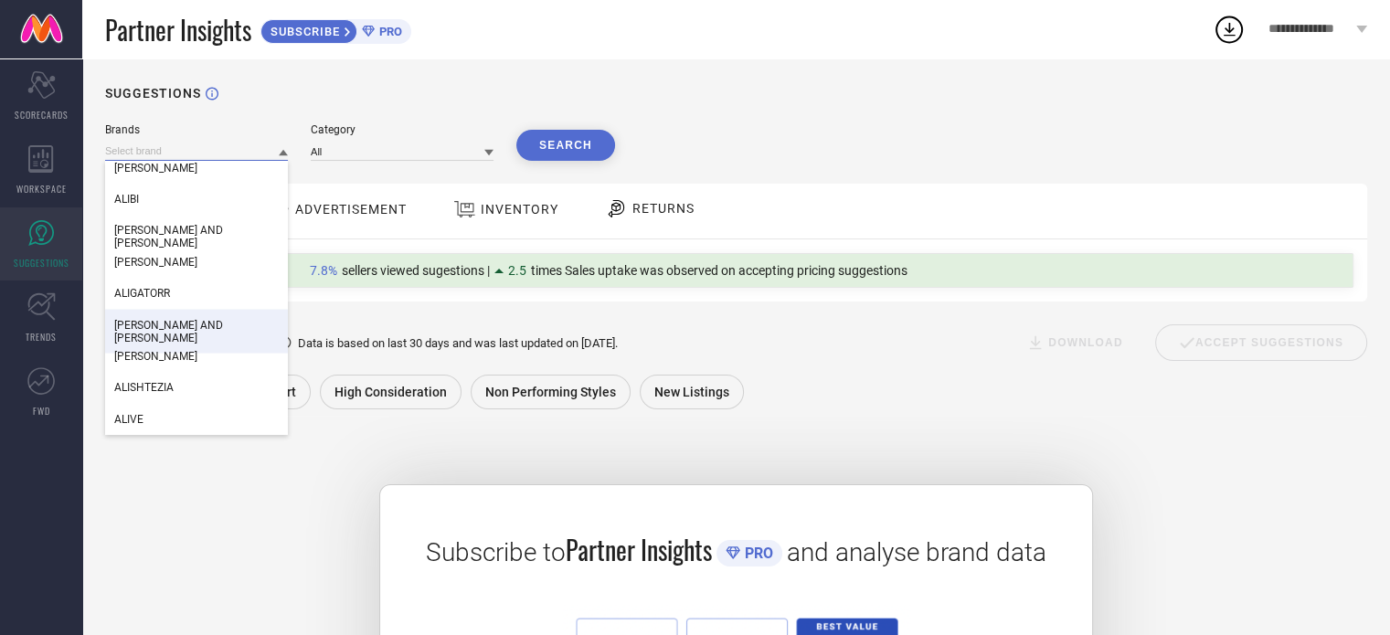
scroll to position [10781, 0]
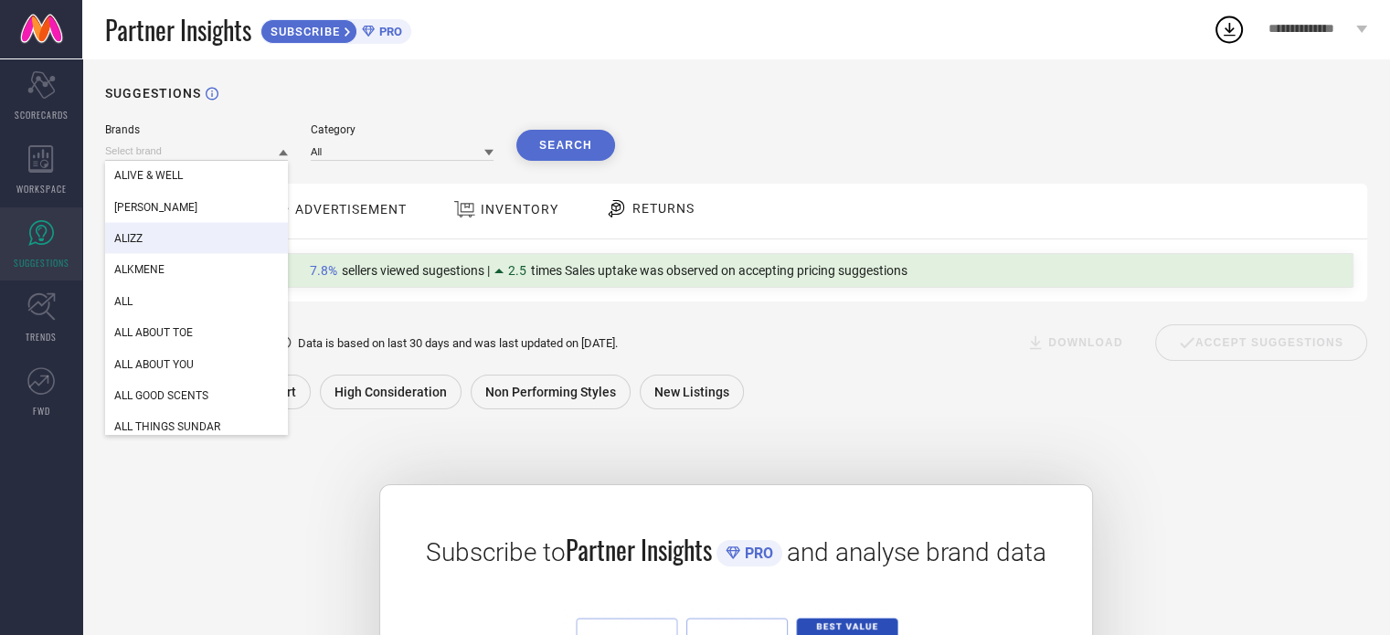
click at [917, 36] on div "Partner Insights SUBSCRIBE PRO" at bounding box center [658, 29] width 1107 height 58
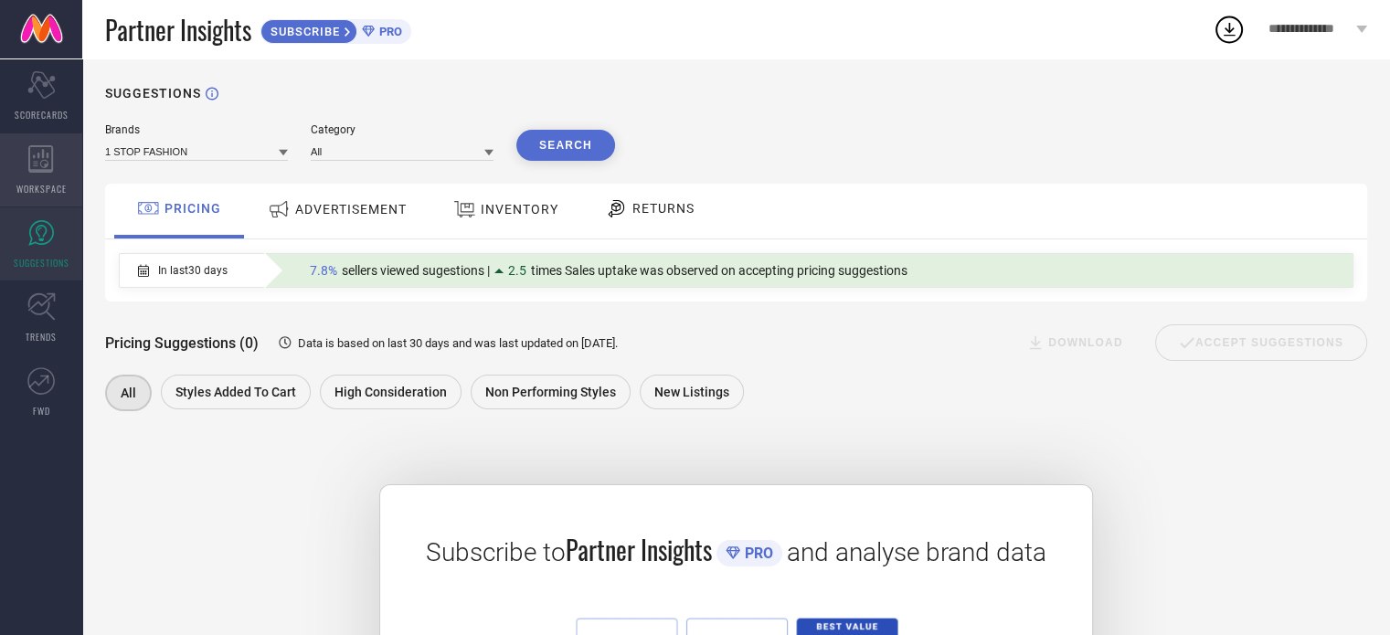
click at [37, 172] on div "WORKSPACE" at bounding box center [41, 169] width 82 height 73
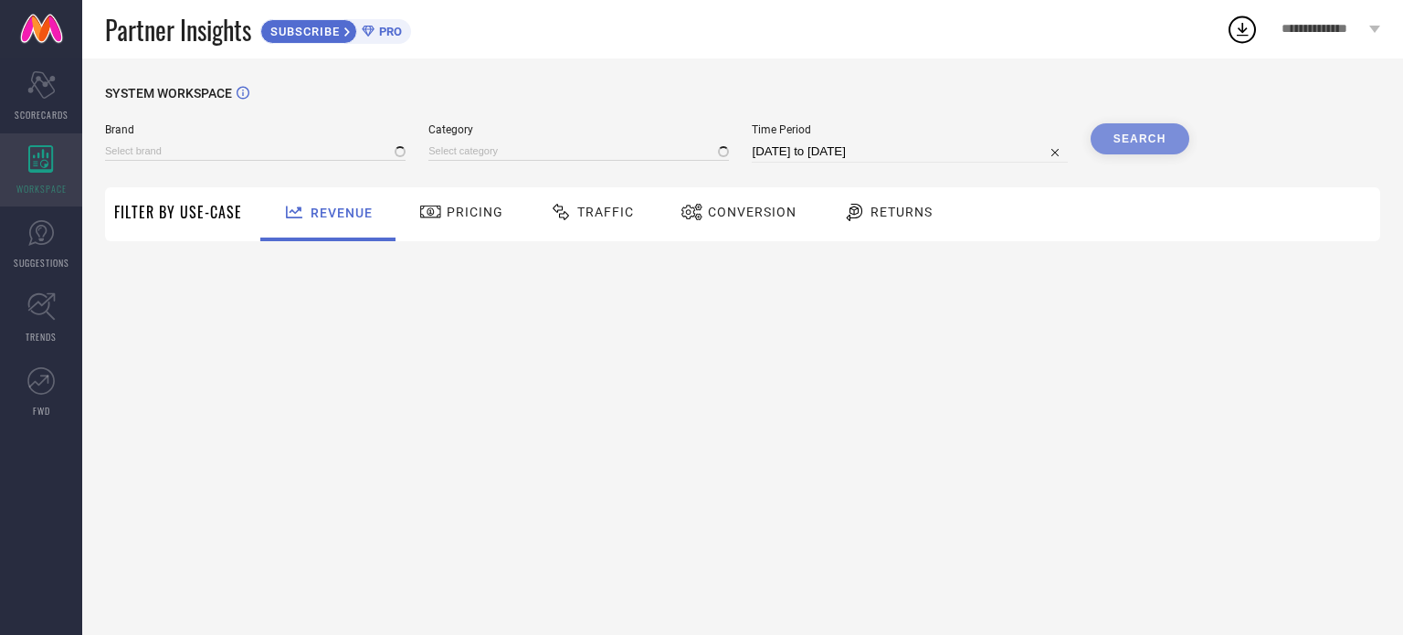
type input "1 STOP FASHION"
type input "All"
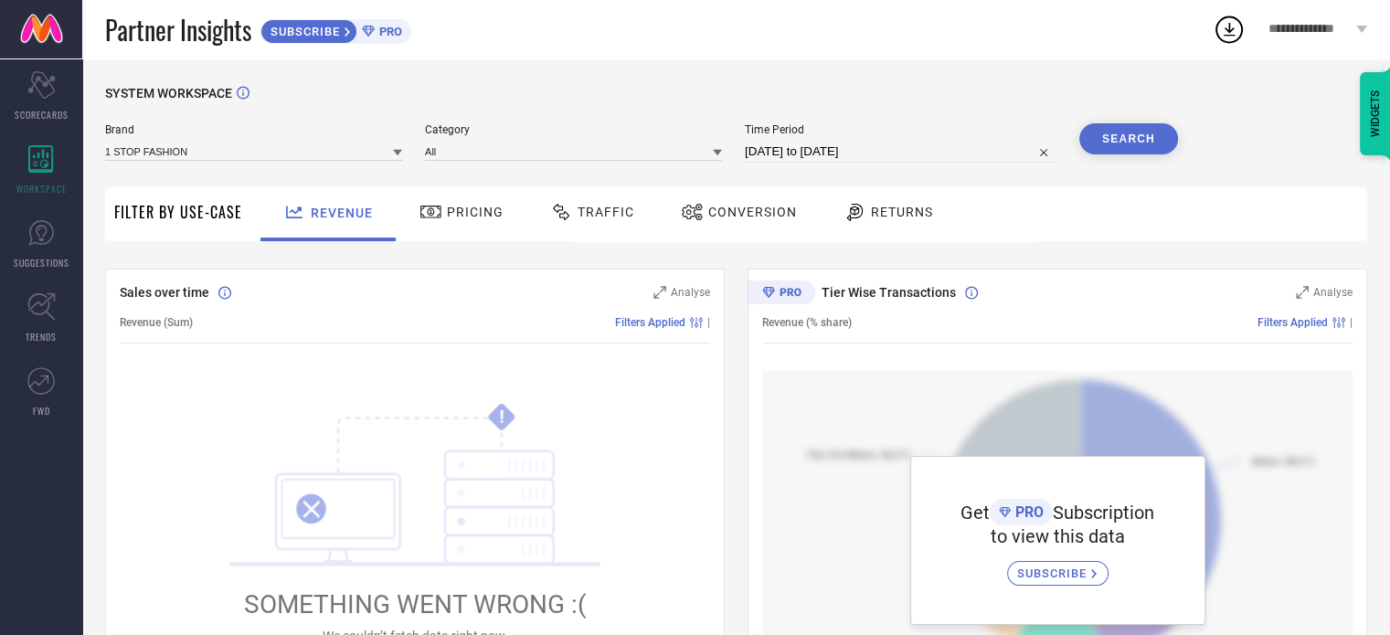
click at [476, 211] on span "Pricing" at bounding box center [475, 212] width 57 height 15
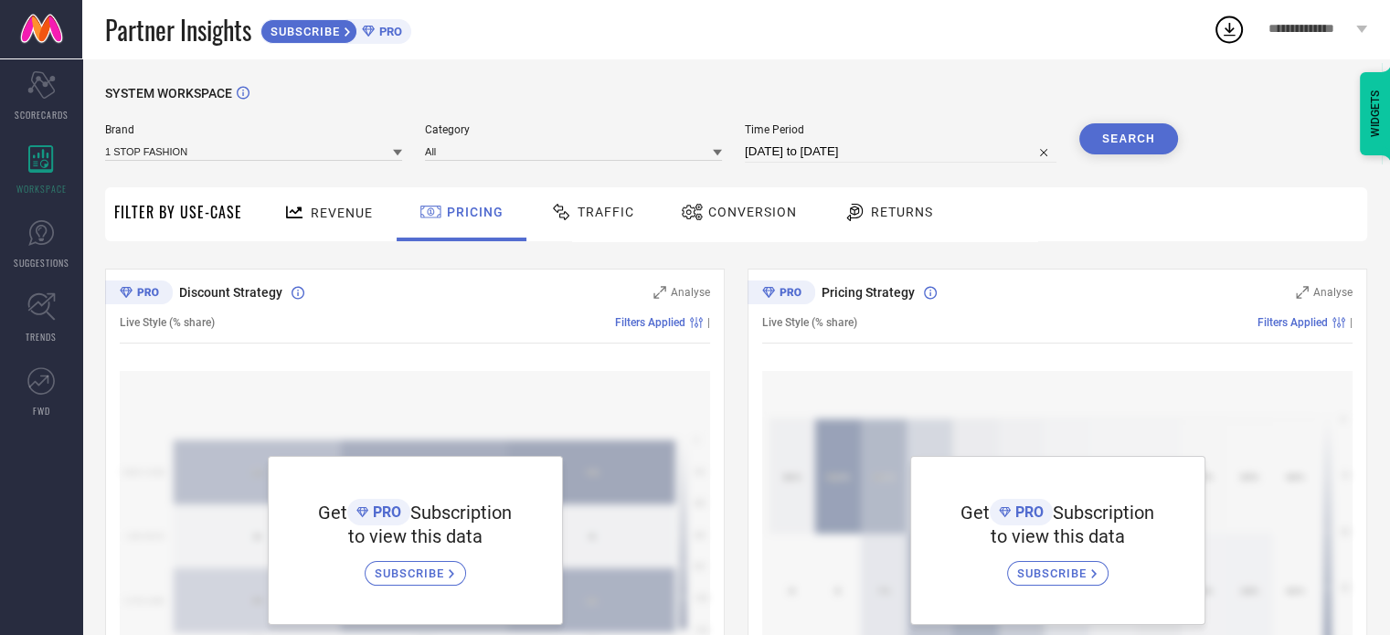
click at [1135, 143] on button "Search" at bounding box center [1128, 138] width 99 height 31
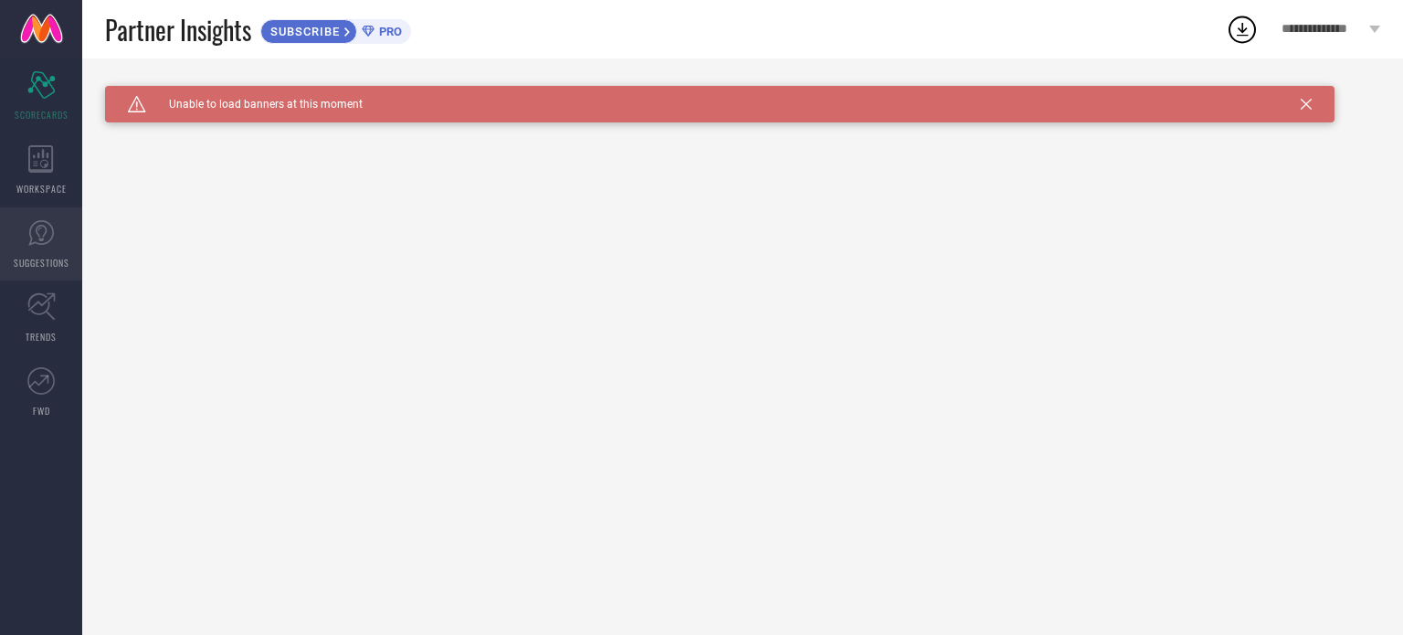
click at [46, 238] on icon at bounding box center [40, 232] width 27 height 27
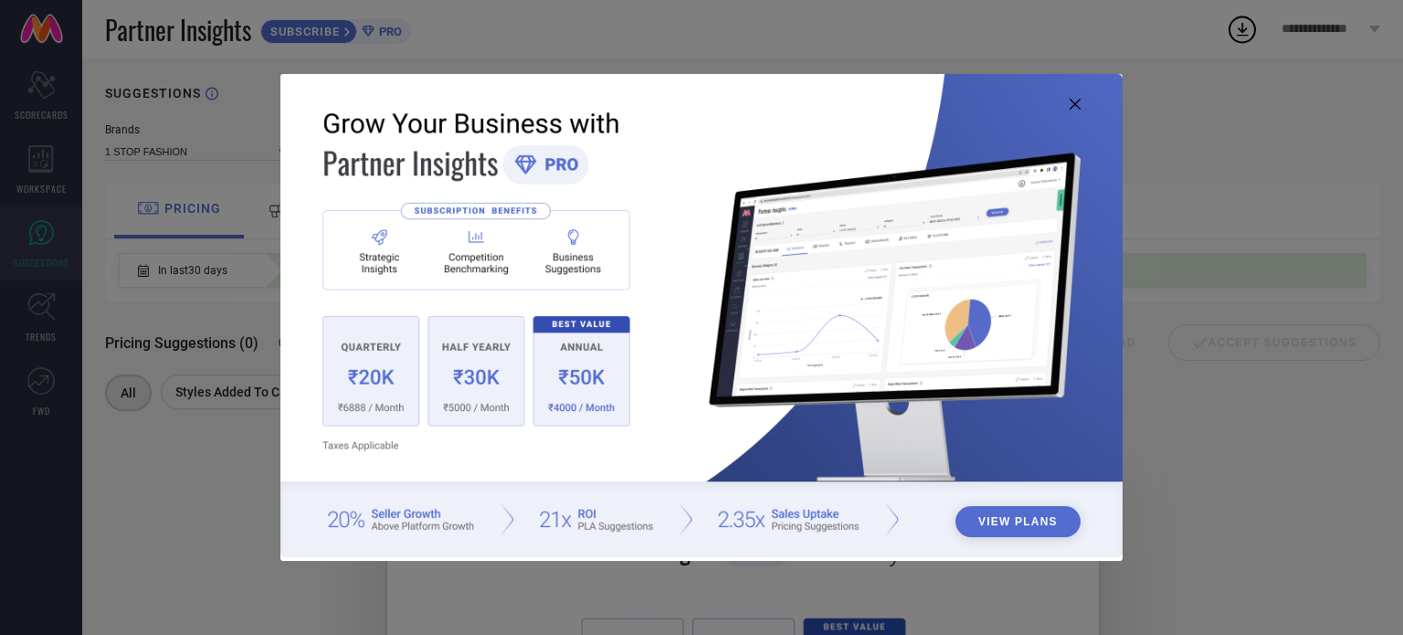
click at [1073, 108] on icon at bounding box center [1075, 104] width 11 height 11
